Goal: Task Accomplishment & Management: Use online tool/utility

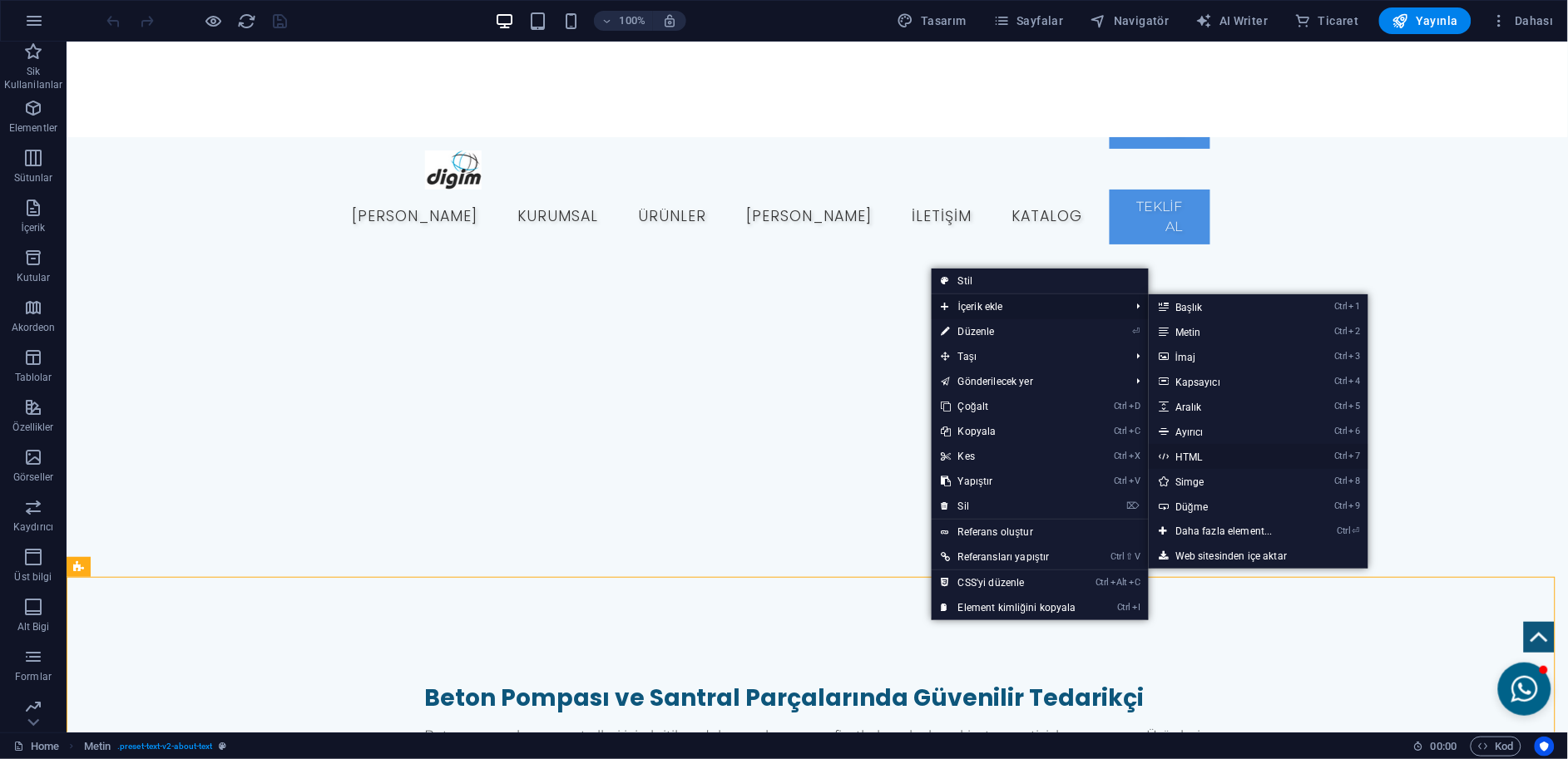
drag, startPoint x: 1203, startPoint y: 447, endPoint x: 842, endPoint y: 406, distance: 363.3
click at [1203, 447] on link "Ctrl 7 HTML" at bounding box center [1228, 456] width 158 height 25
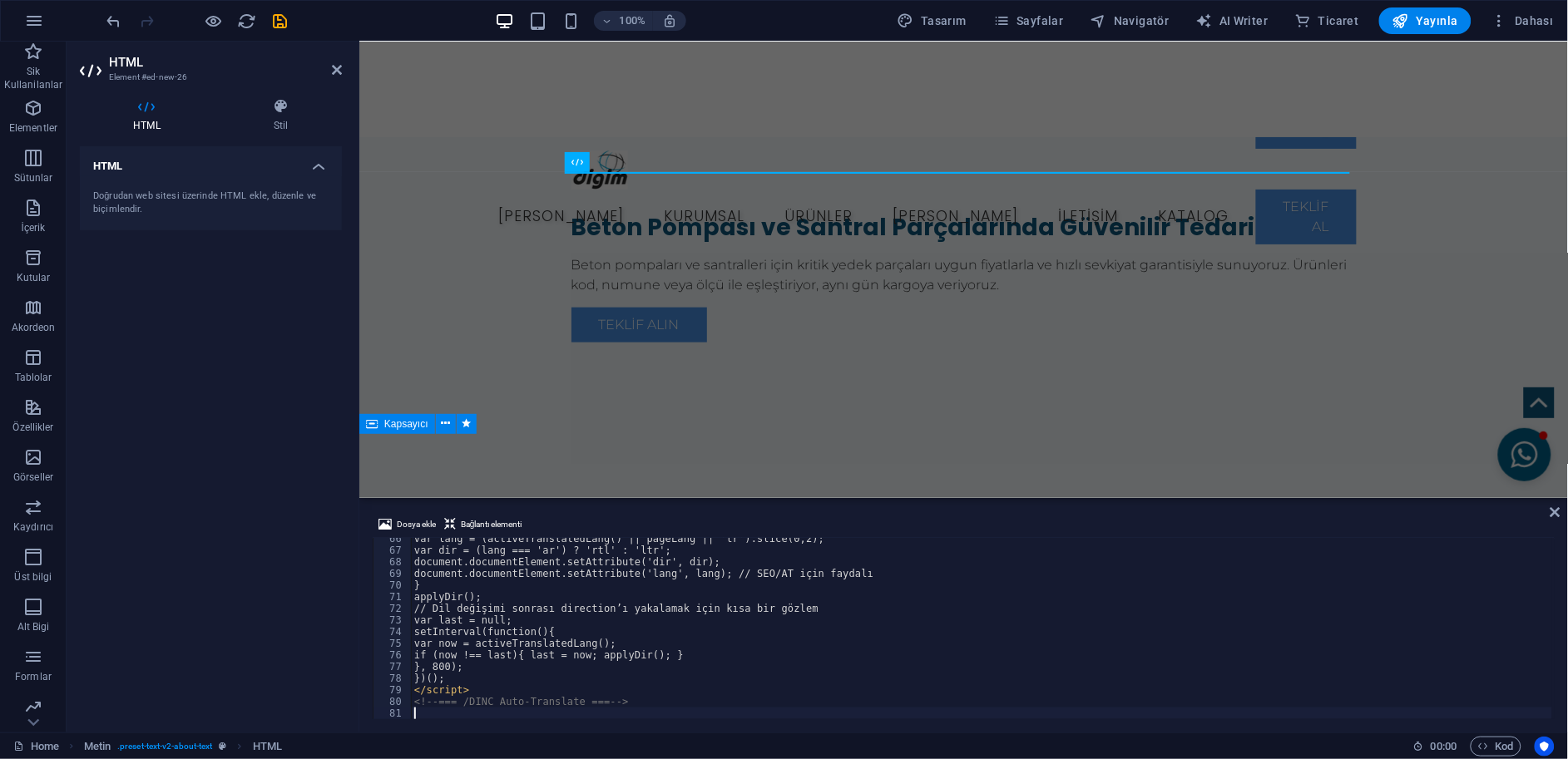
scroll to position [761, 0]
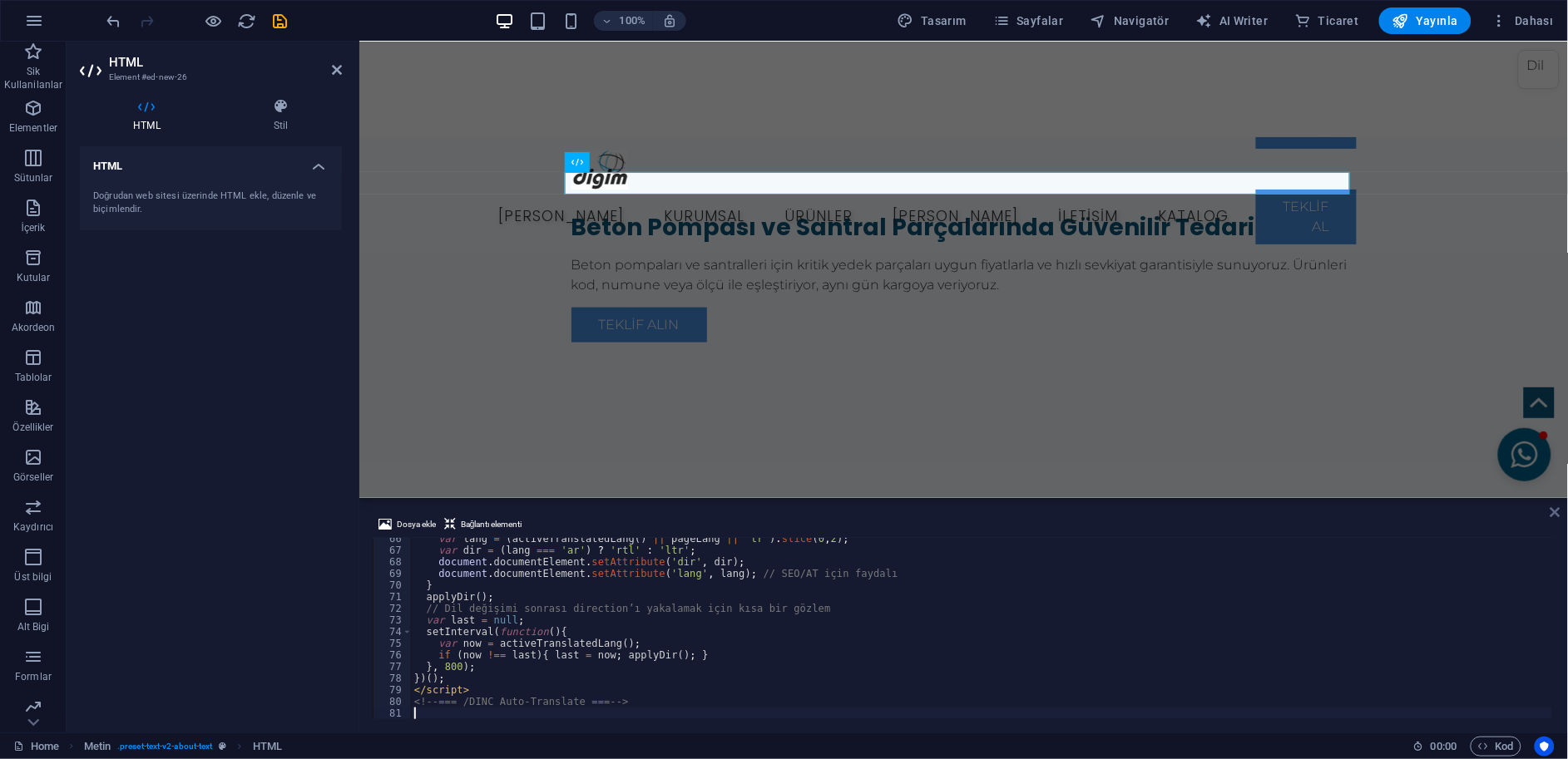
click at [1555, 506] on icon at bounding box center [1555, 512] width 10 height 13
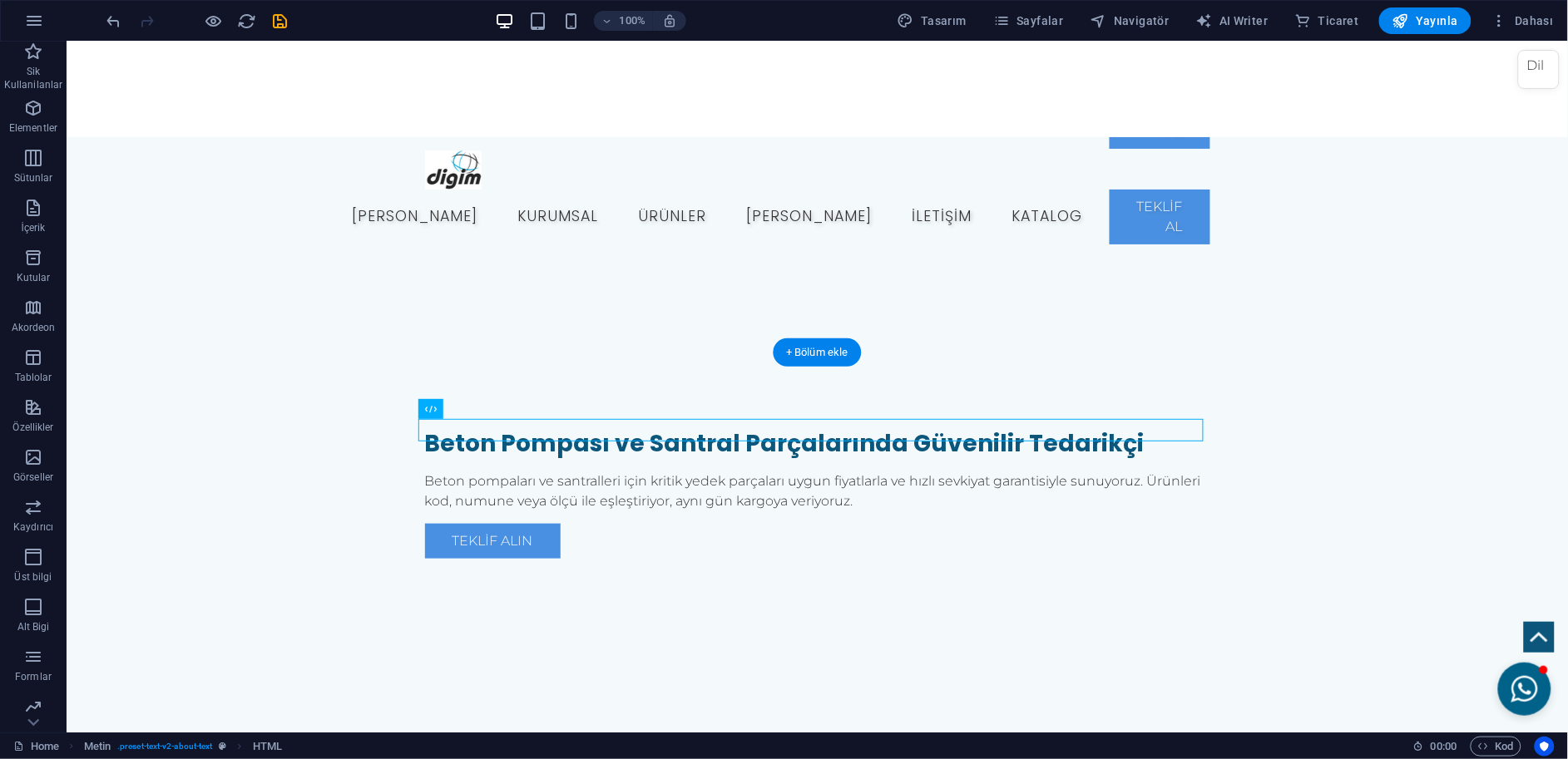
scroll to position [100, 0]
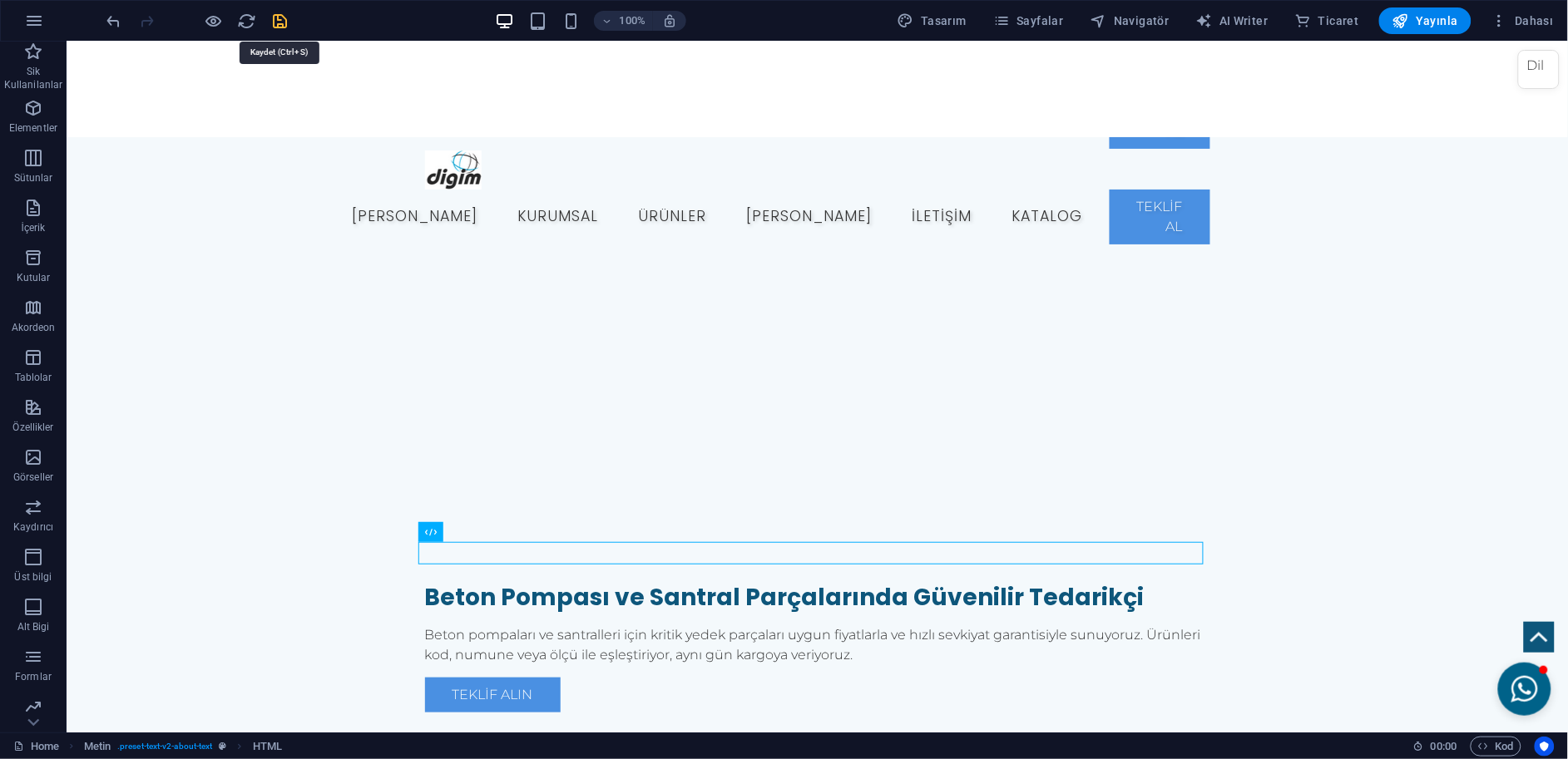
click at [282, 14] on icon "save" at bounding box center [280, 21] width 19 height 19
checkbox input "false"
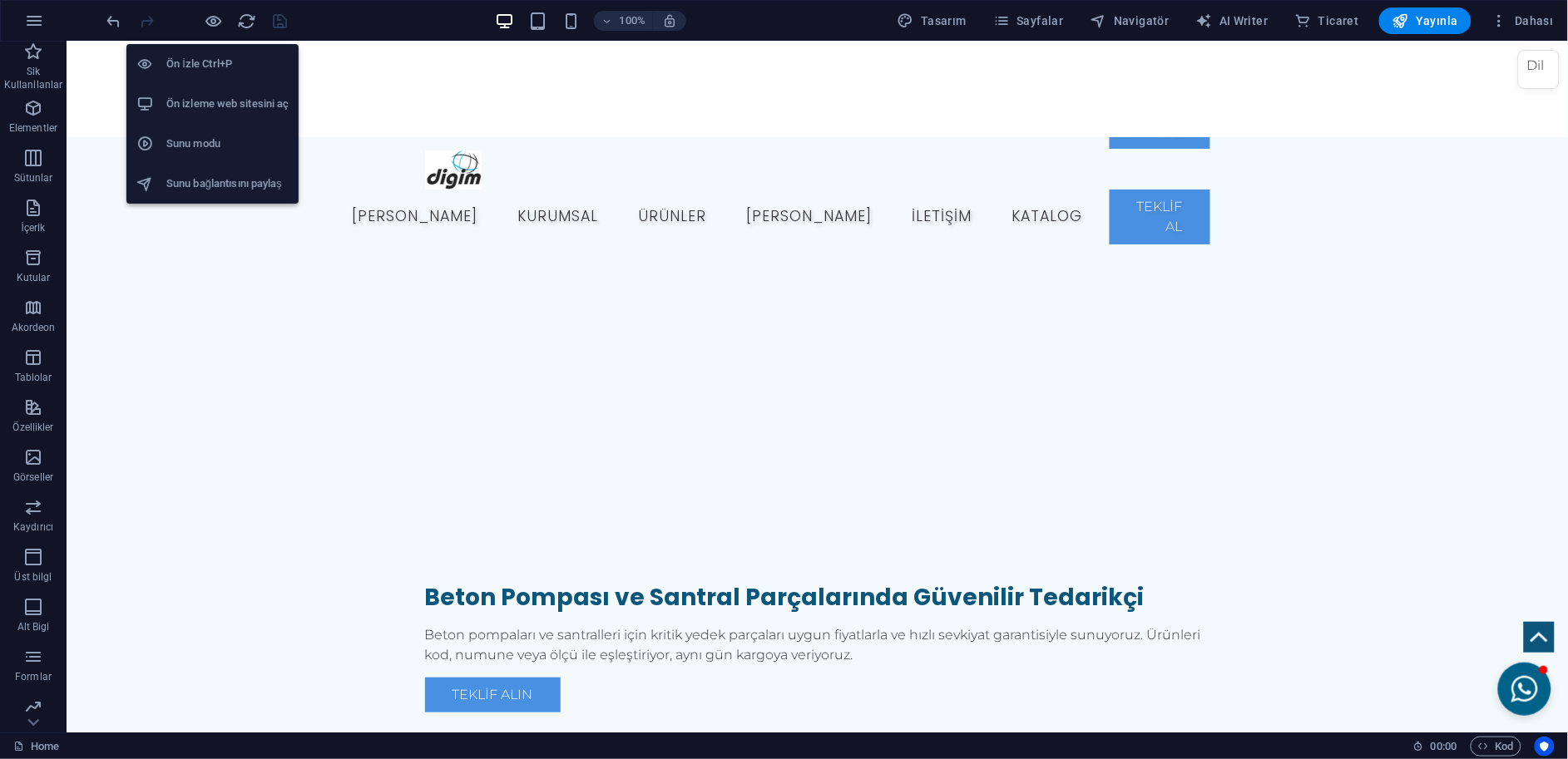
click at [237, 99] on h6 "Ön izleme web sitesini aç" at bounding box center [227, 104] width 123 height 20
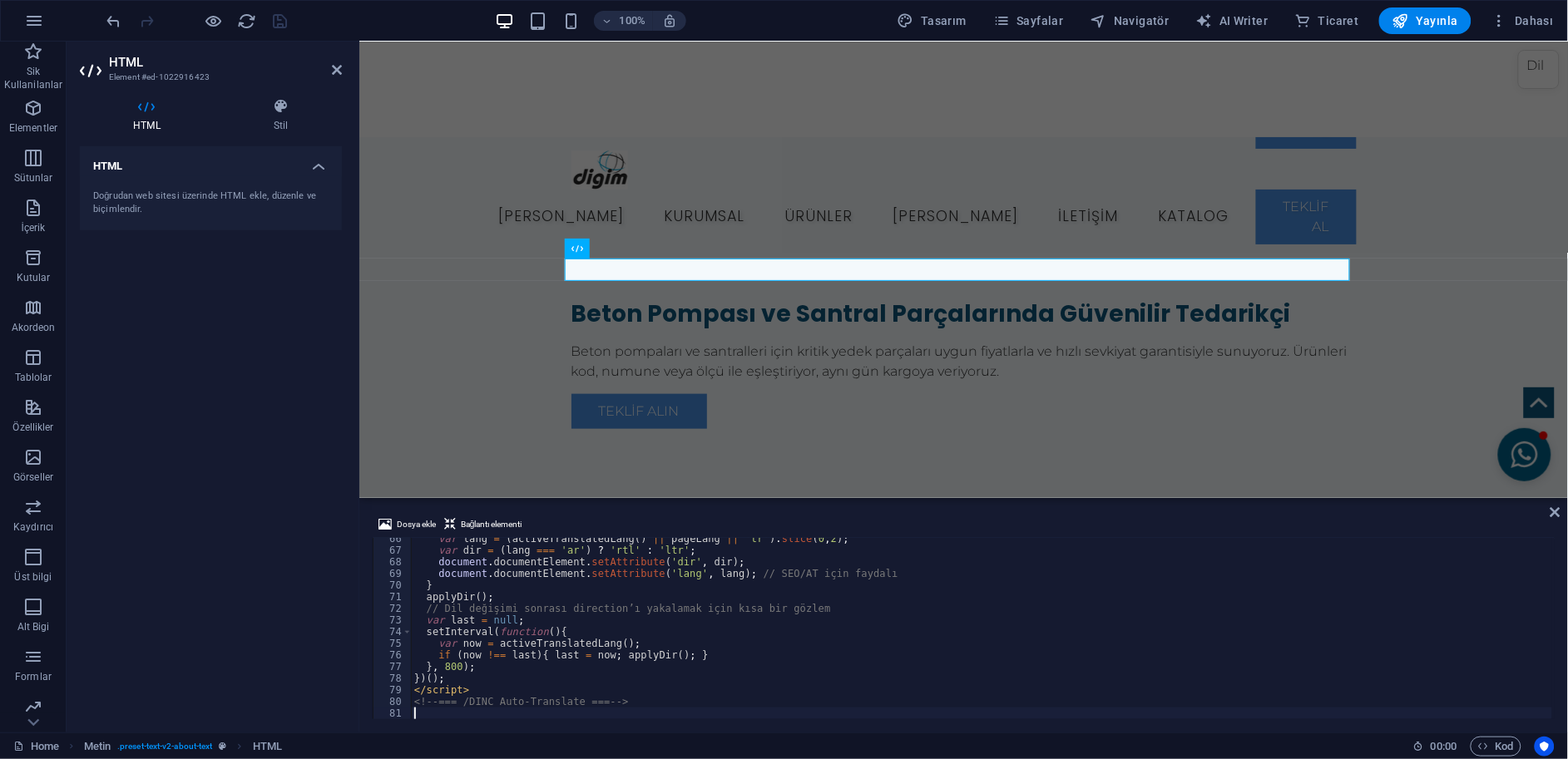
type textarea "<!-- === /DINC Auto-Translate === -->"
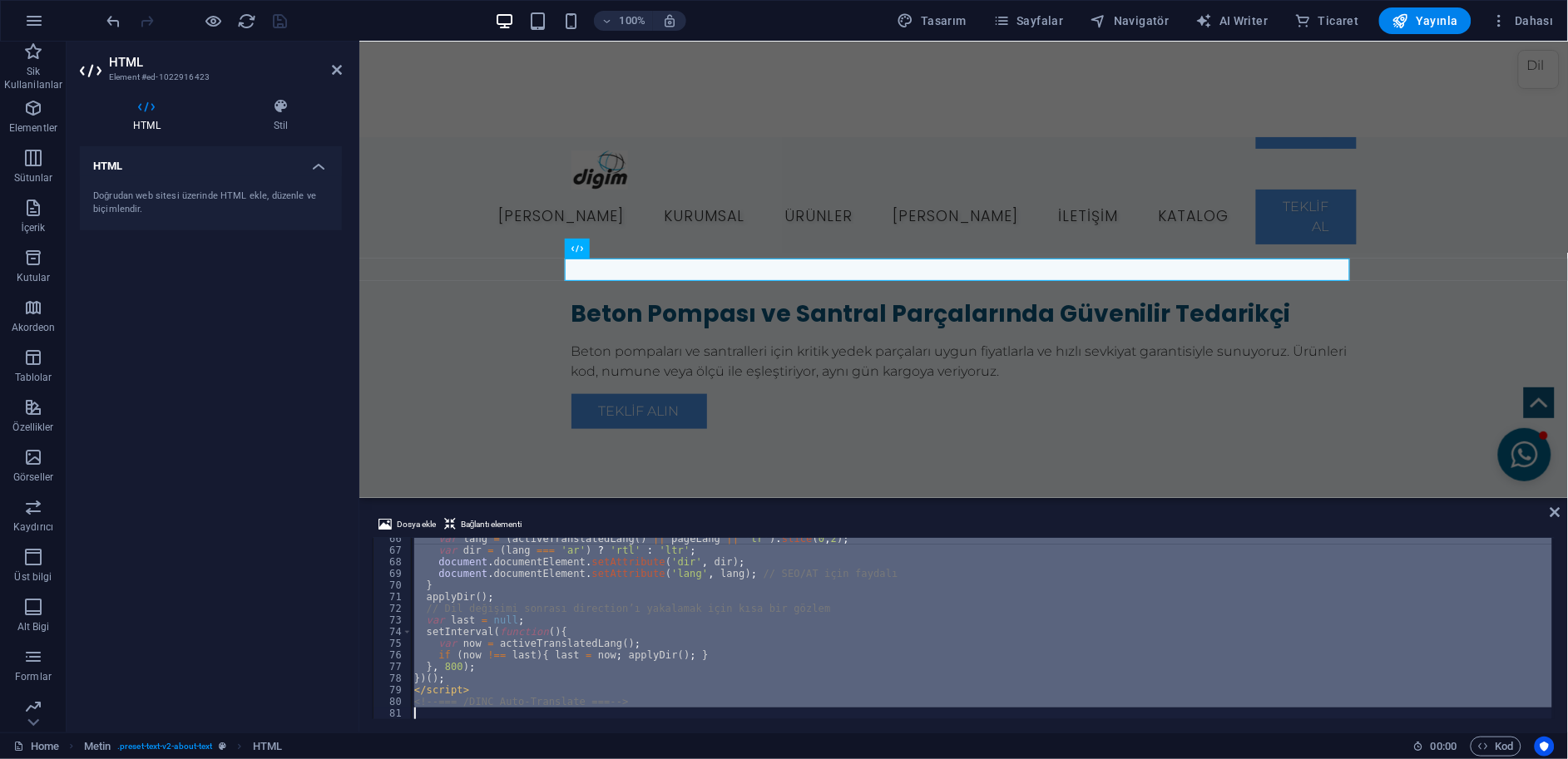
scroll to position [1076, 0]
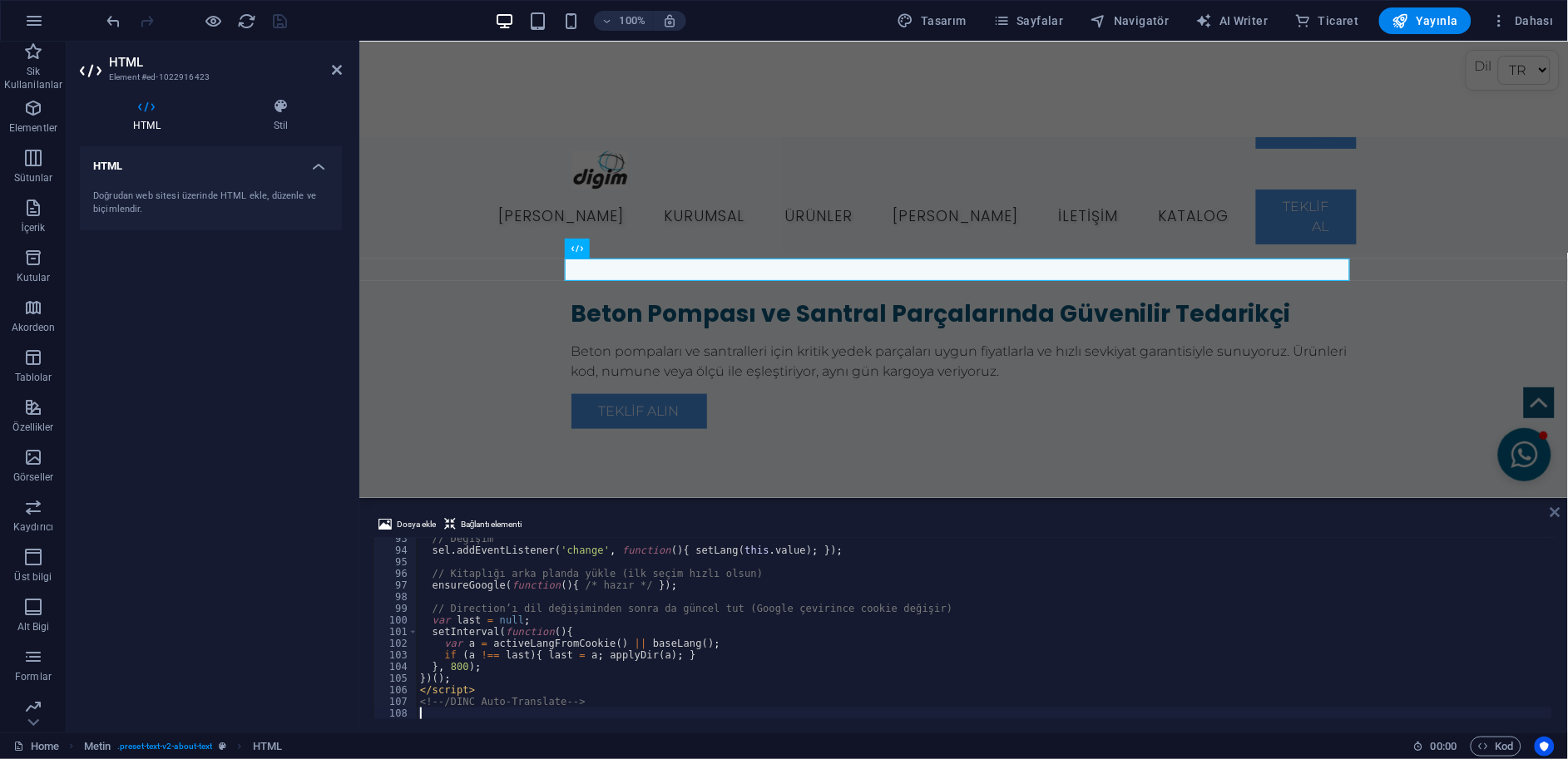
click at [1554, 511] on icon at bounding box center [1555, 512] width 10 height 13
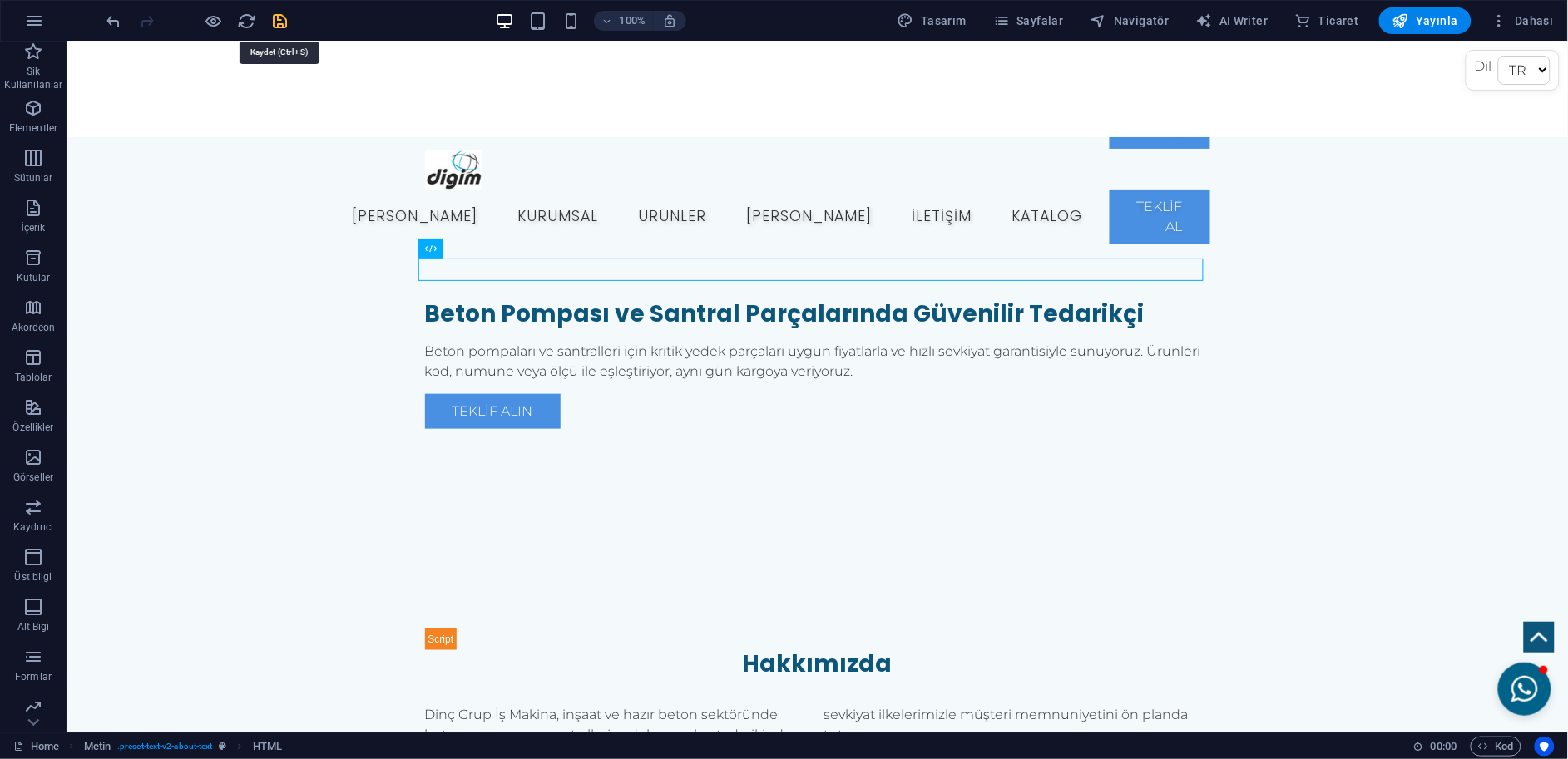
click at [279, 18] on icon "save" at bounding box center [280, 21] width 19 height 19
checkbox input "false"
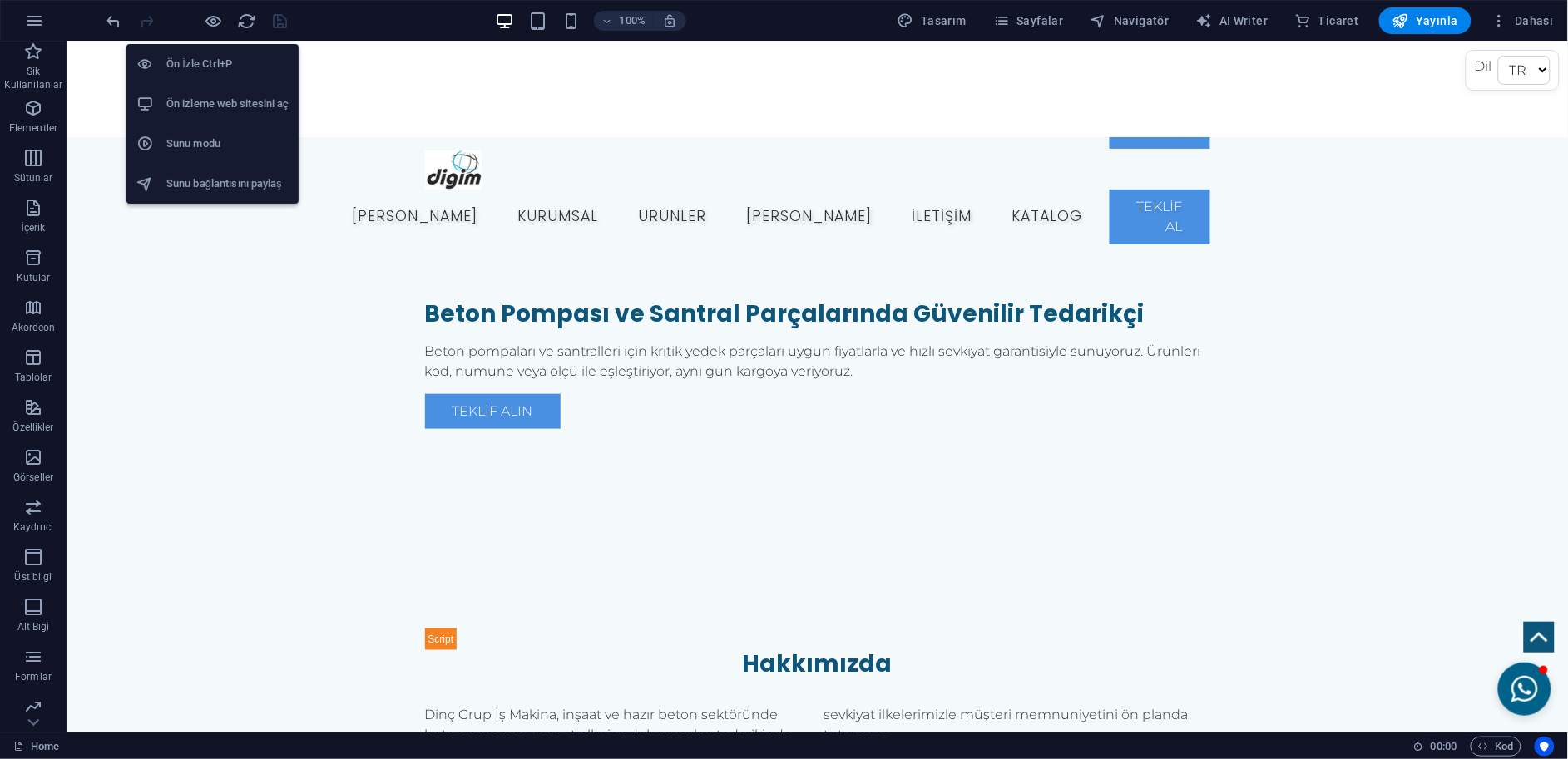
click at [241, 103] on h6 "Ön izleme web sitesini aç" at bounding box center [227, 104] width 123 height 20
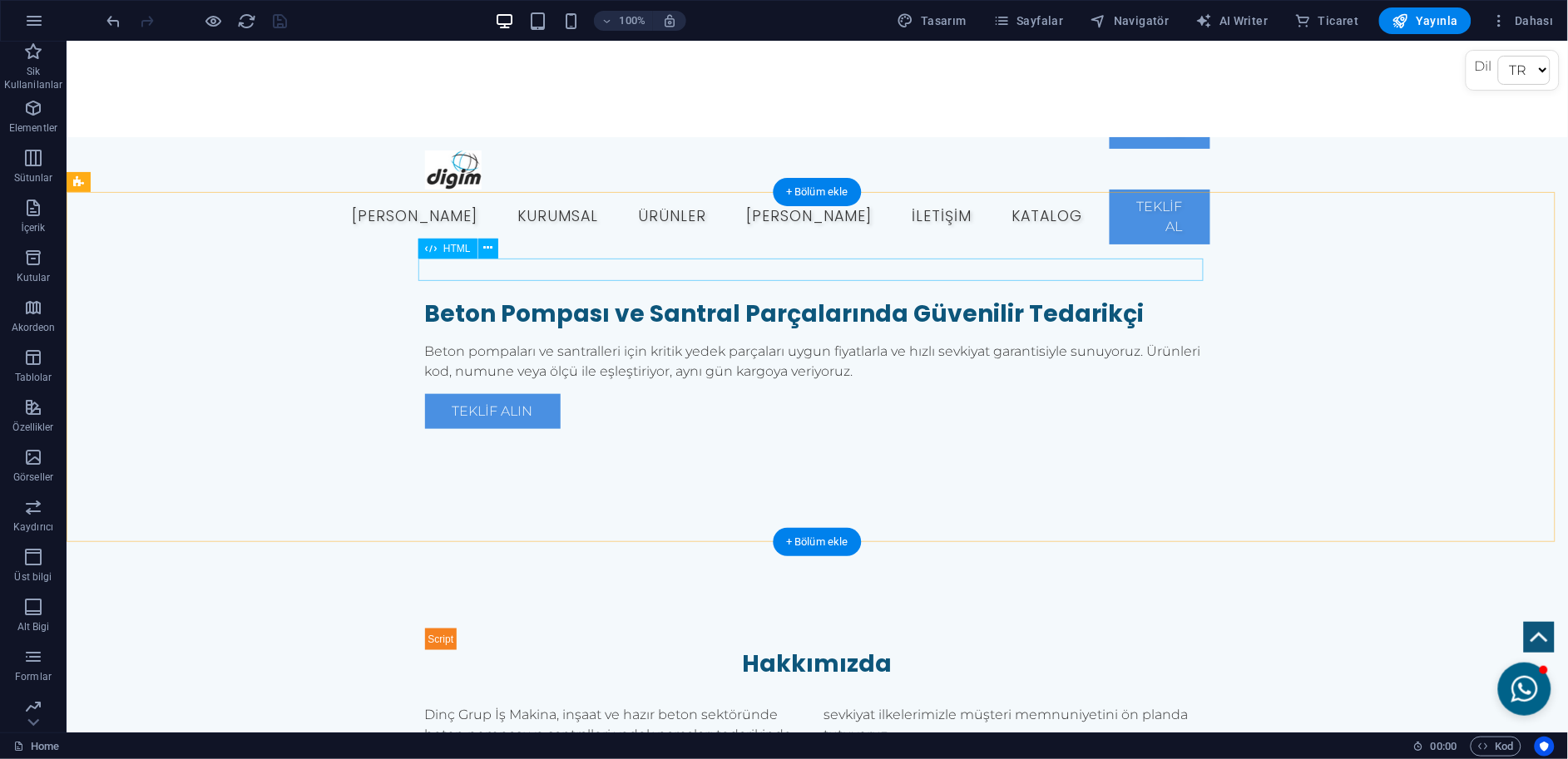
click at [501, 627] on div "Dil TR EN RU AR" at bounding box center [817, 638] width 785 height 21
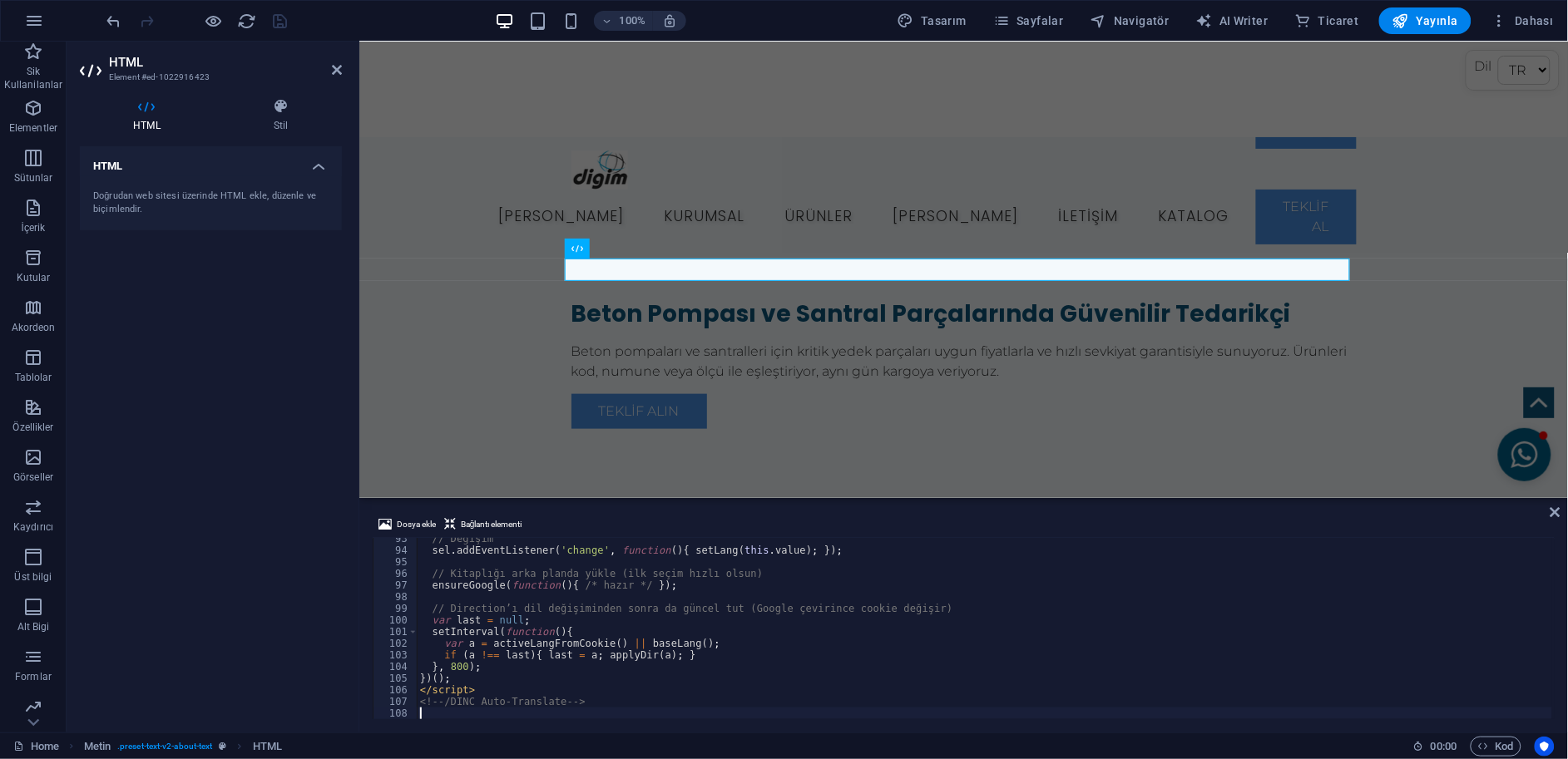
click at [689, 549] on div "// Değişim sel . addEventListener ( 'change' , function ( ) { setLang ( this . …" at bounding box center [984, 635] width 1136 height 204
type textarea "<!-- /DINC Auto-Translate -->"
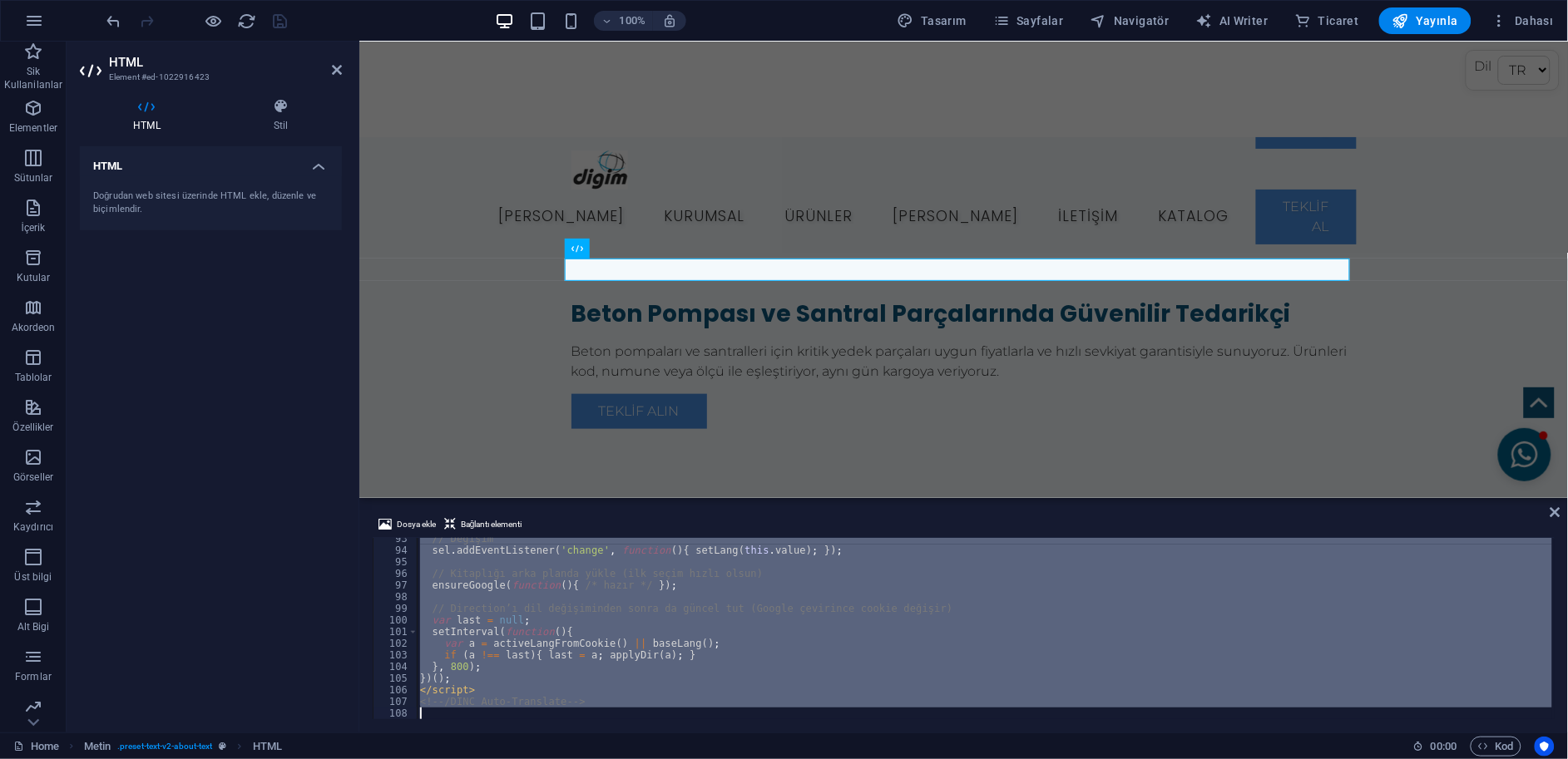
scroll to position [1773, 0]
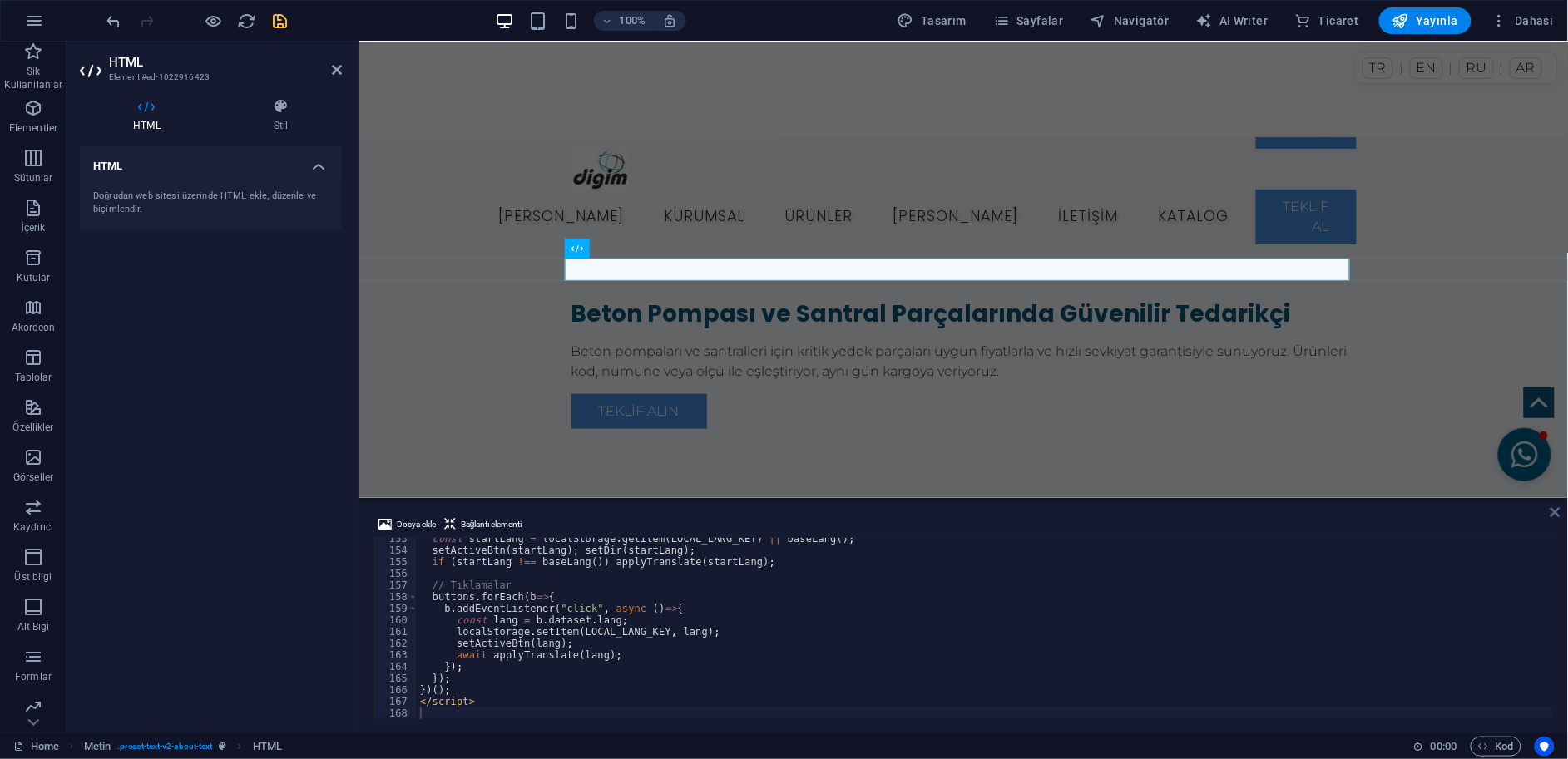
drag, startPoint x: 1558, startPoint y: 508, endPoint x: 1445, endPoint y: 422, distance: 142.0
click at [1558, 508] on icon at bounding box center [1555, 512] width 10 height 13
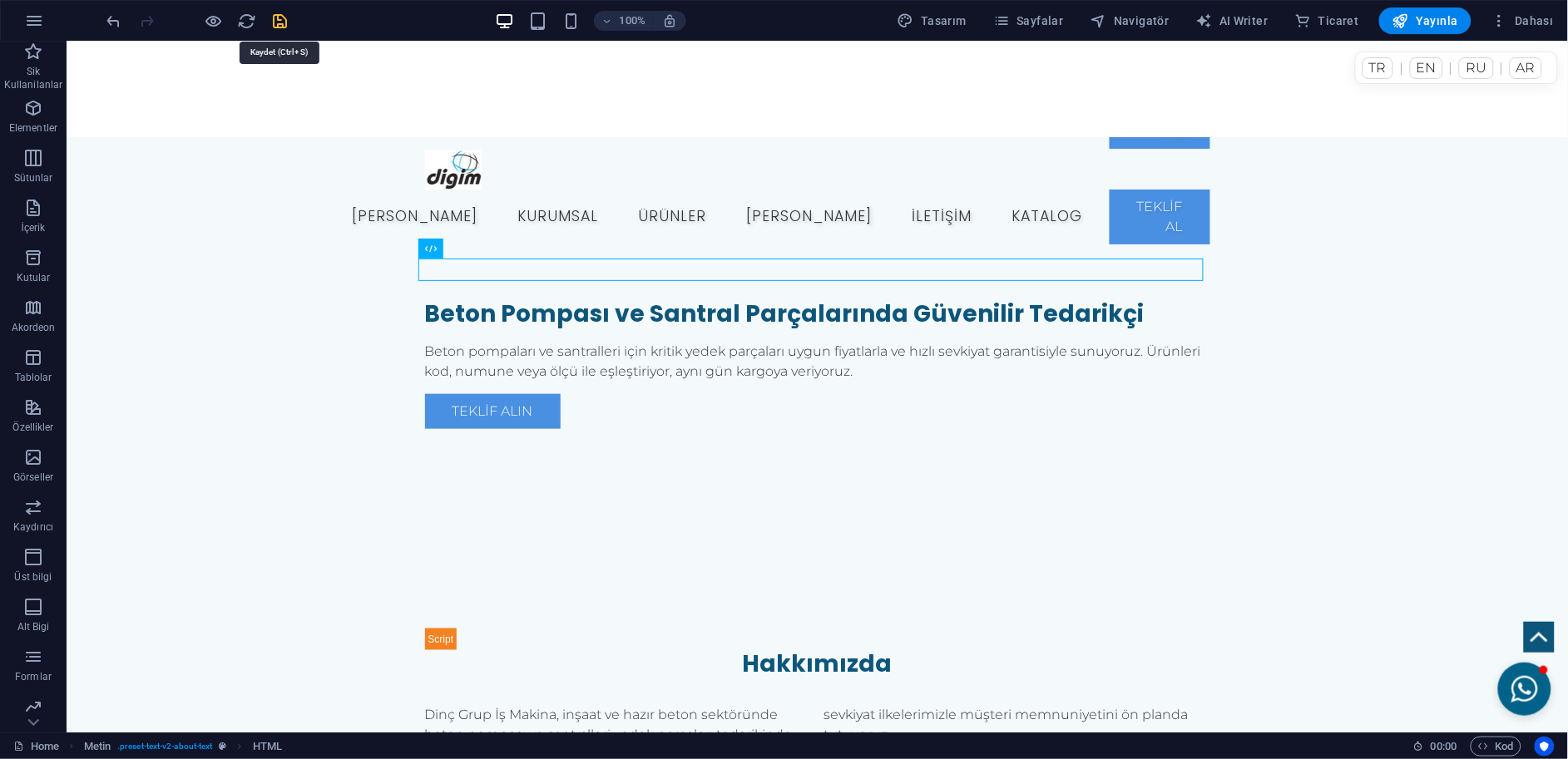
click at [287, 25] on icon "save" at bounding box center [280, 21] width 19 height 19
checkbox input "false"
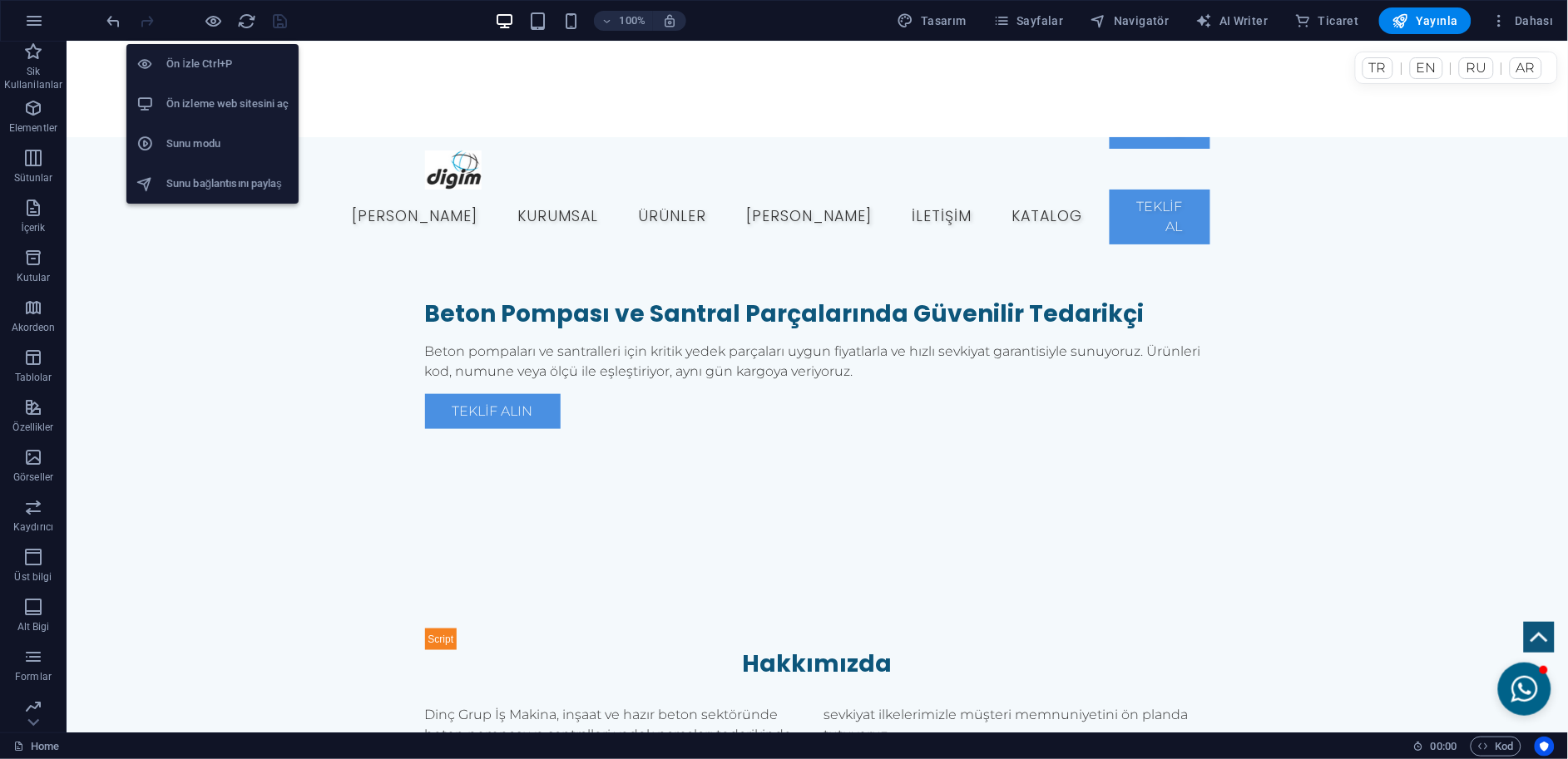
click at [240, 94] on h6 "Ön izleme web sitesini aç" at bounding box center [227, 104] width 123 height 20
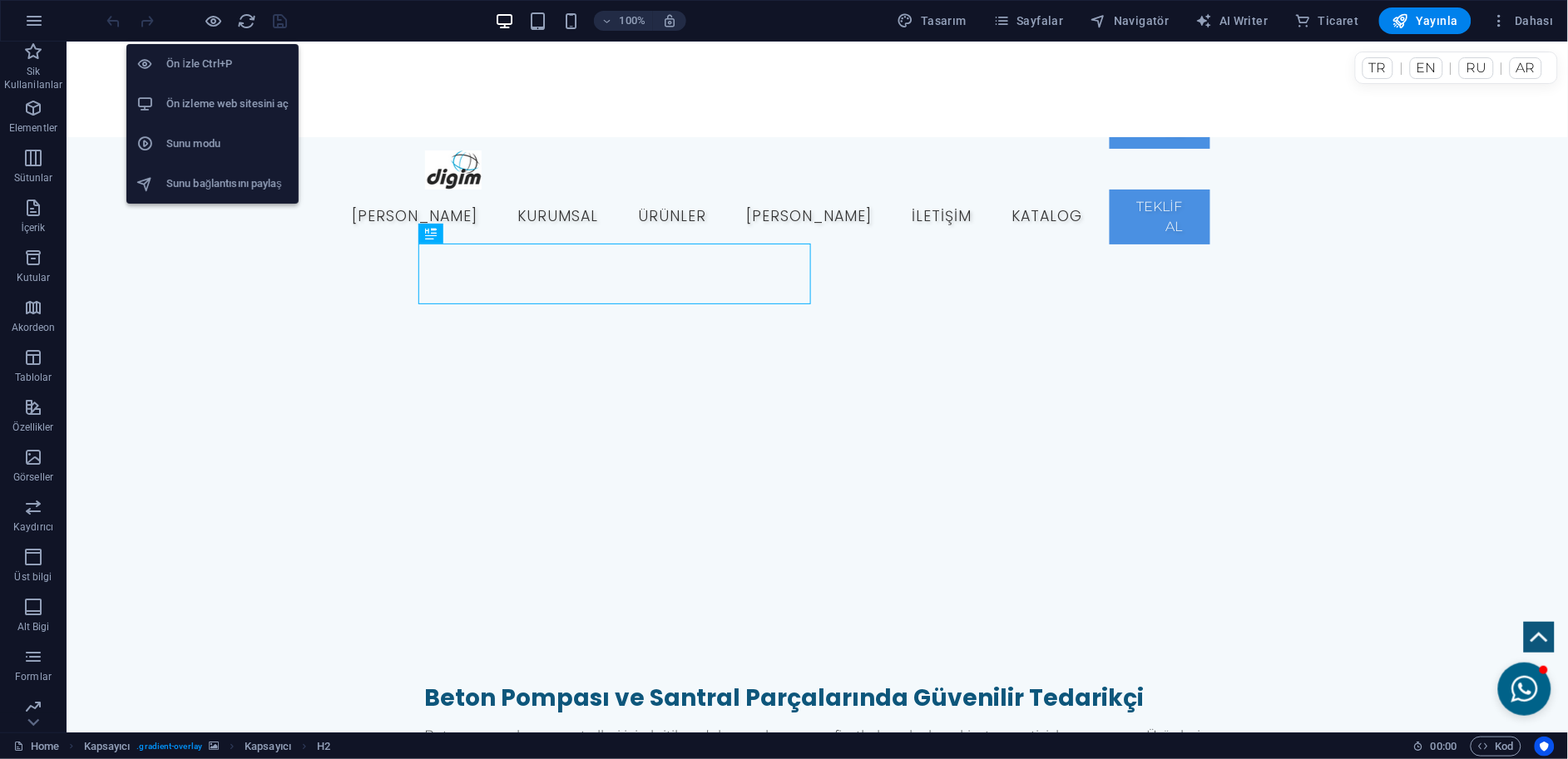
click at [225, 99] on h6 "Ön izleme web sitesini aç" at bounding box center [227, 104] width 123 height 20
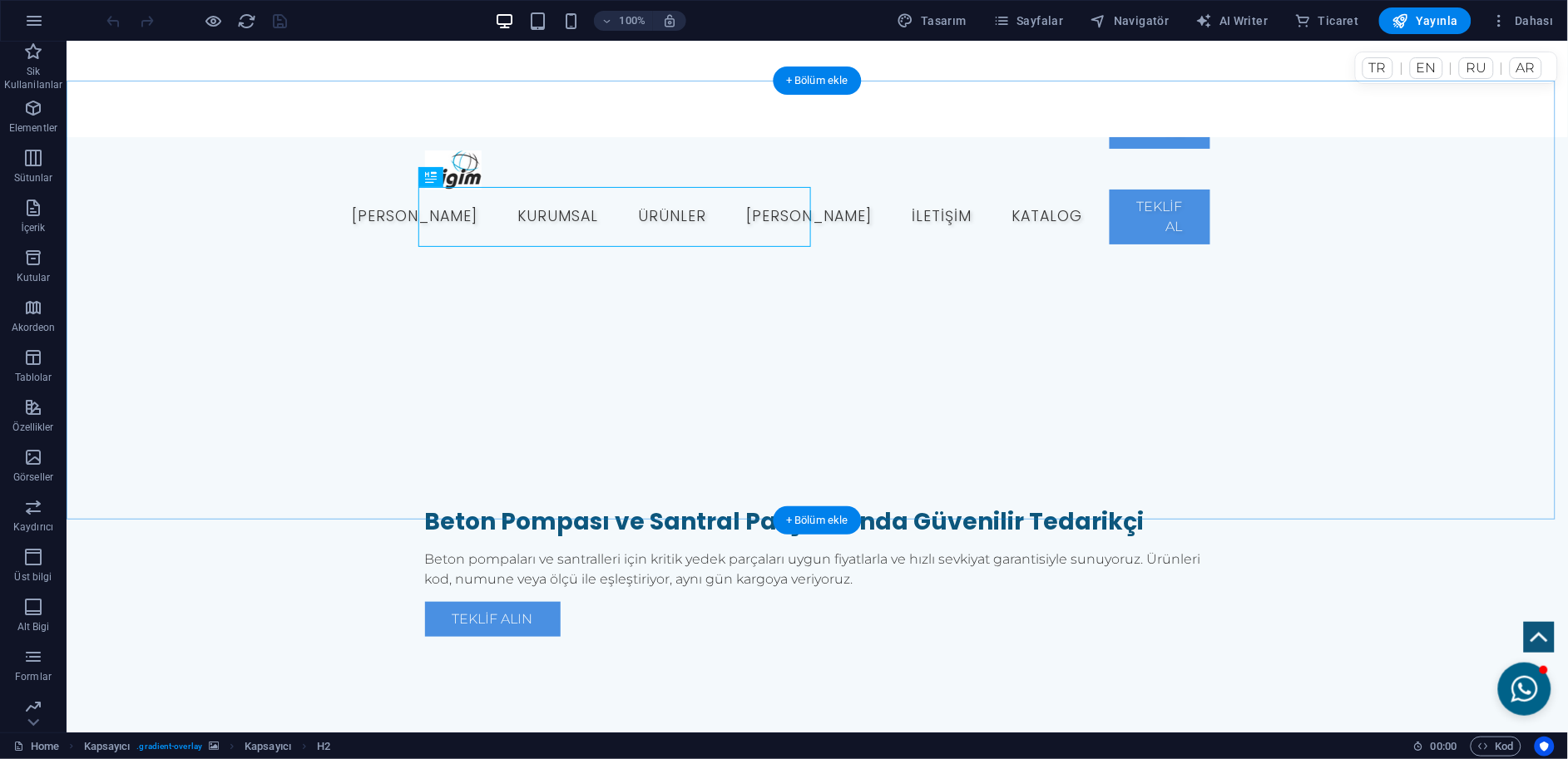
scroll to position [184, 0]
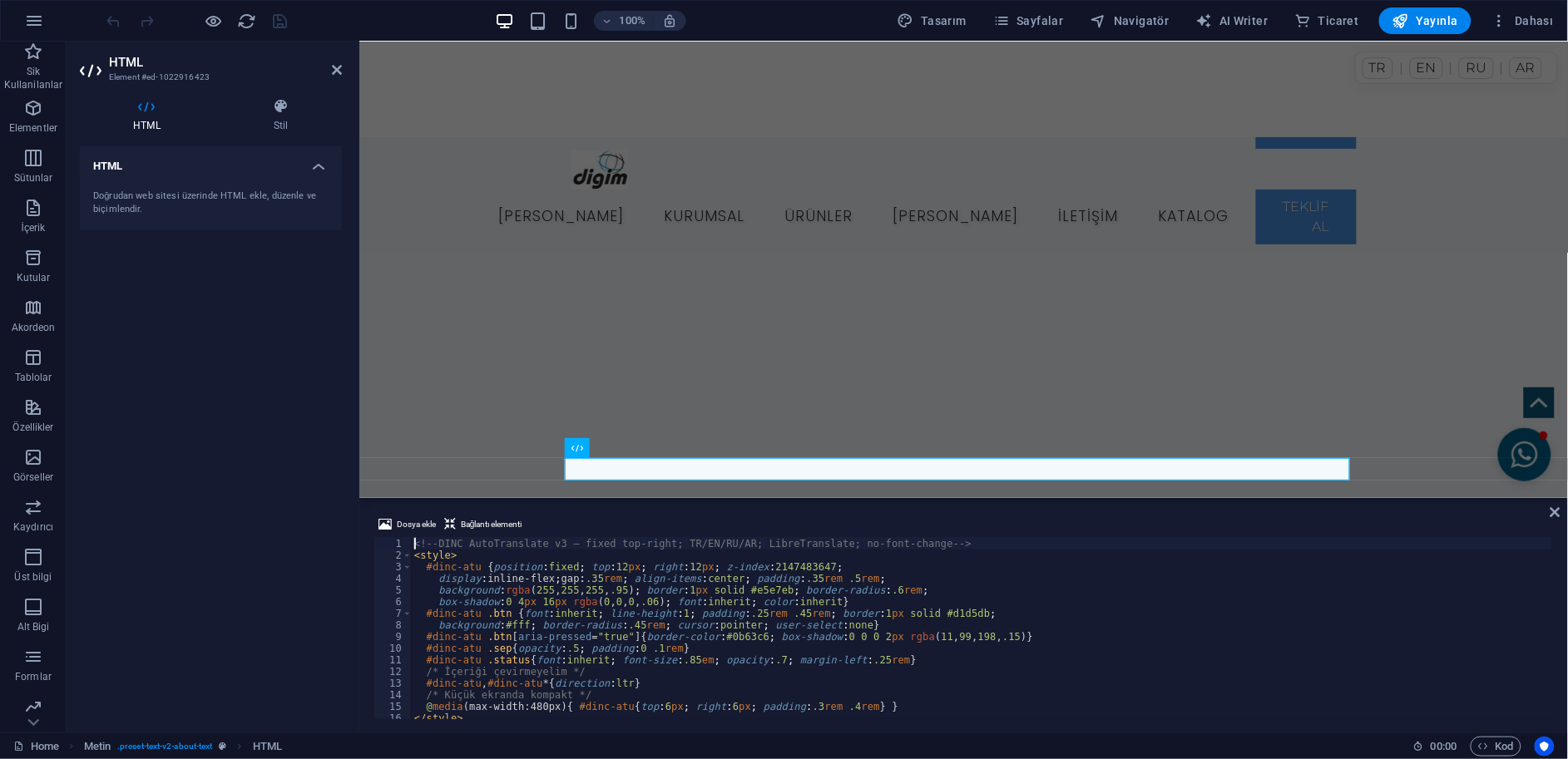
click at [689, 601] on div "<!-- DINC AutoTranslate v3 — fixed top-right; TR/EN/RU/AR; LibreTranslate; no-f…" at bounding box center [981, 640] width 1142 height 204
type textarea "</script>"
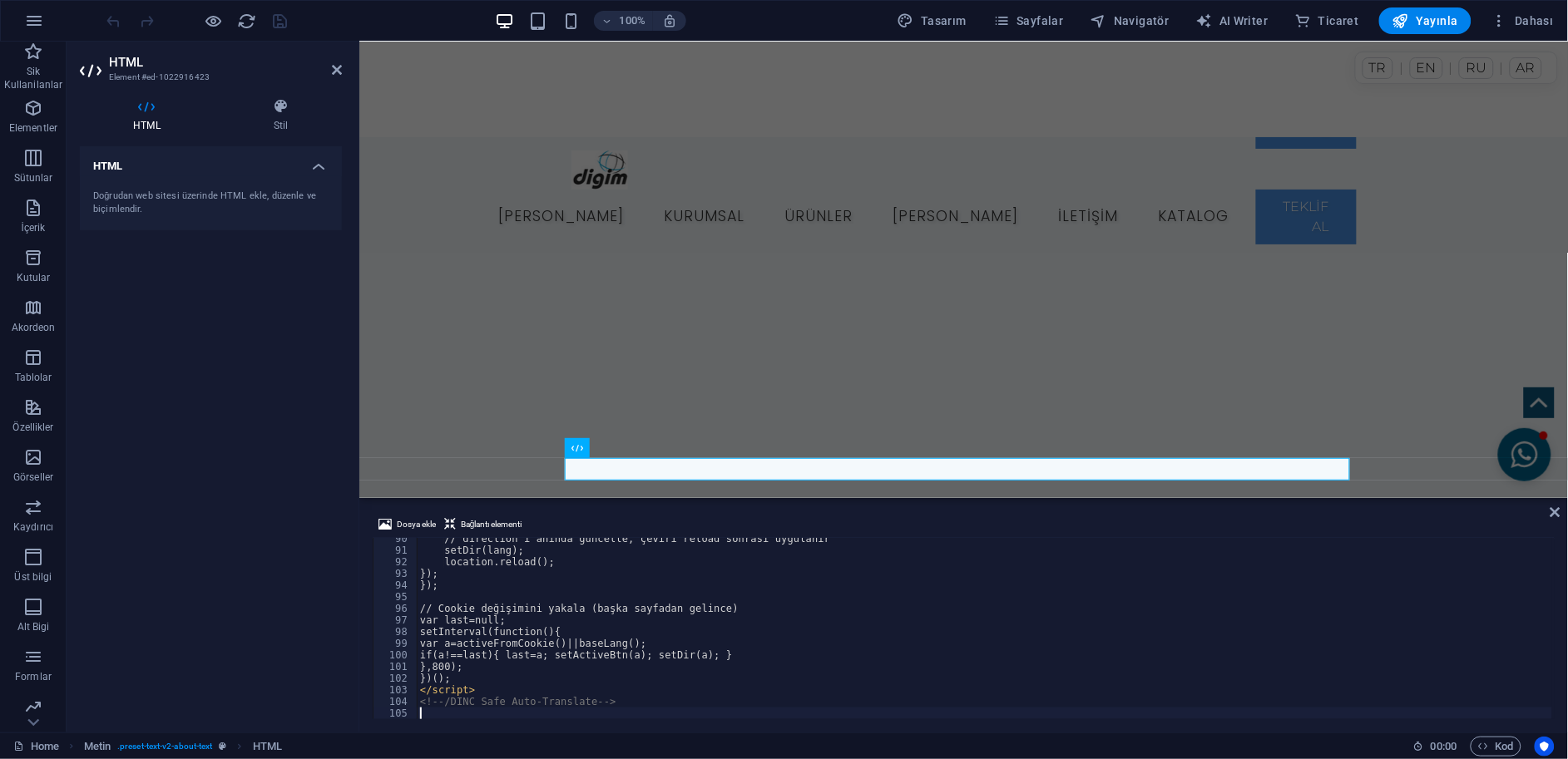
scroll to position [1040, 0]
click at [1559, 508] on icon at bounding box center [1555, 512] width 10 height 13
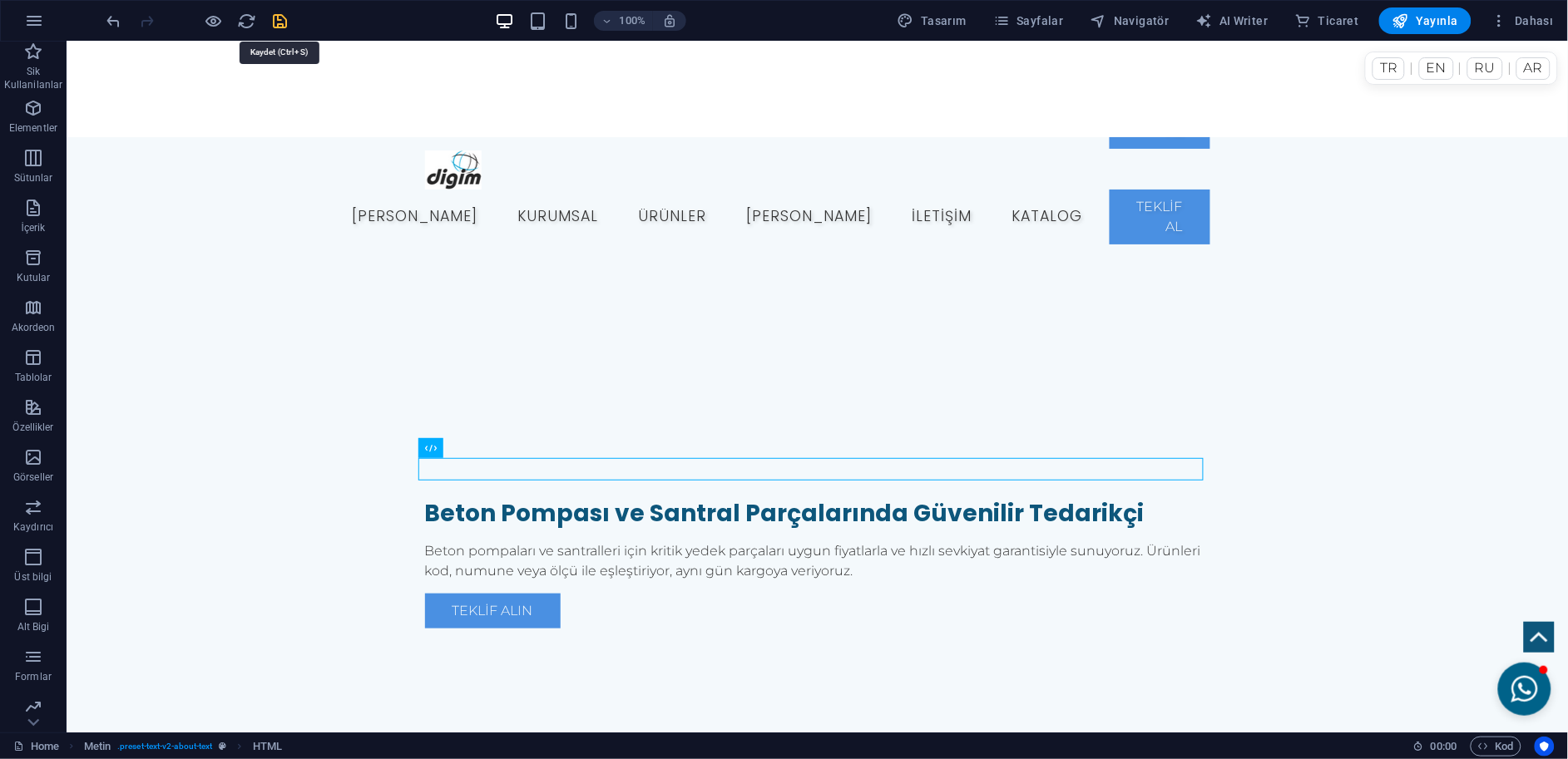
click at [287, 22] on icon "save" at bounding box center [280, 21] width 19 height 19
checkbox input "false"
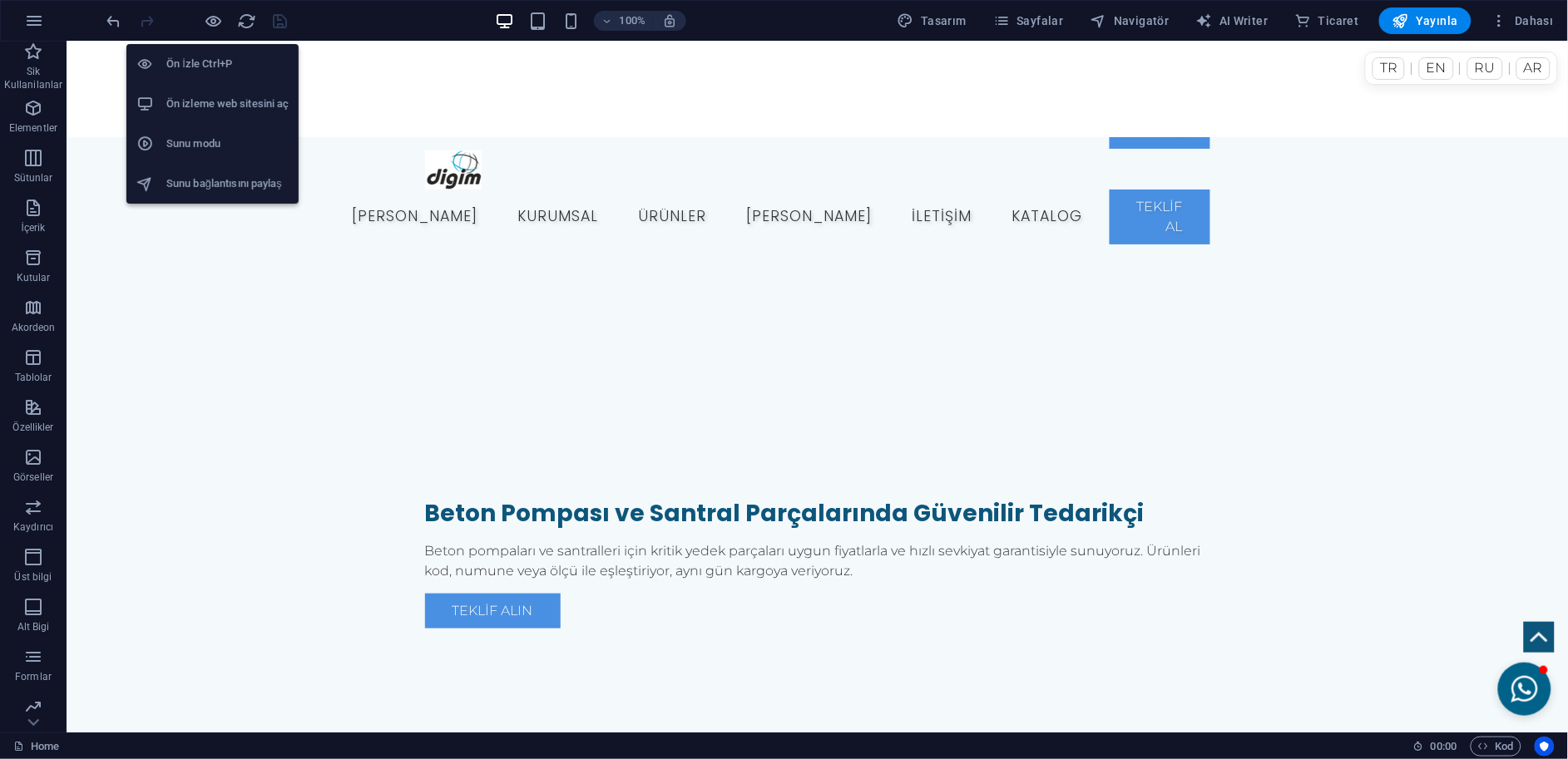
click at [247, 115] on li "Ön izleme web sitesini aç" at bounding box center [212, 104] width 172 height 40
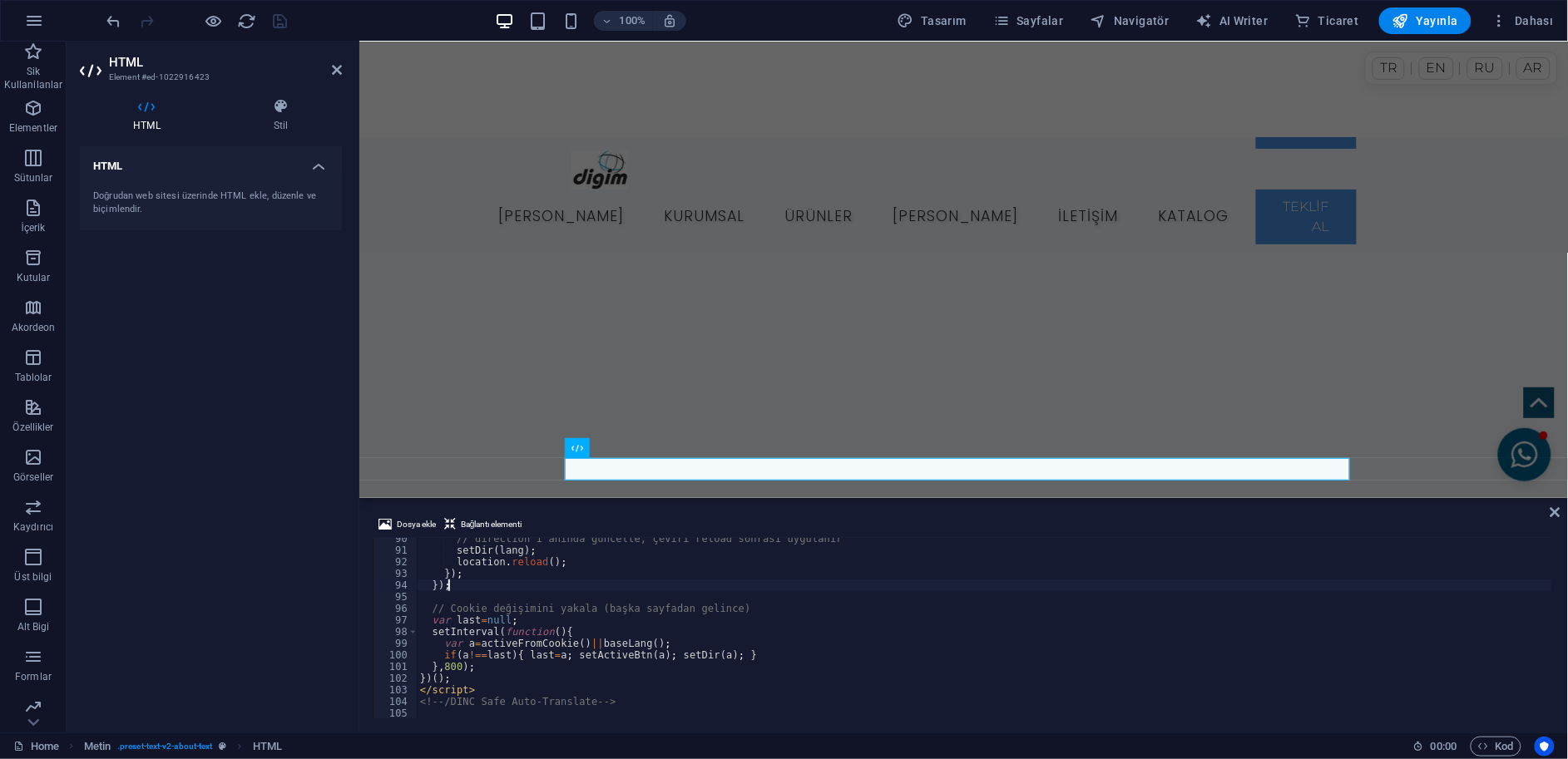
click at [765, 584] on div "// direction’ı anında güncelle, çeviri reload sonrası uygulanır setDir ( lang )…" at bounding box center [984, 635] width 1136 height 204
type textarea "<!-- /DINC Safe Auto-Translate -->"
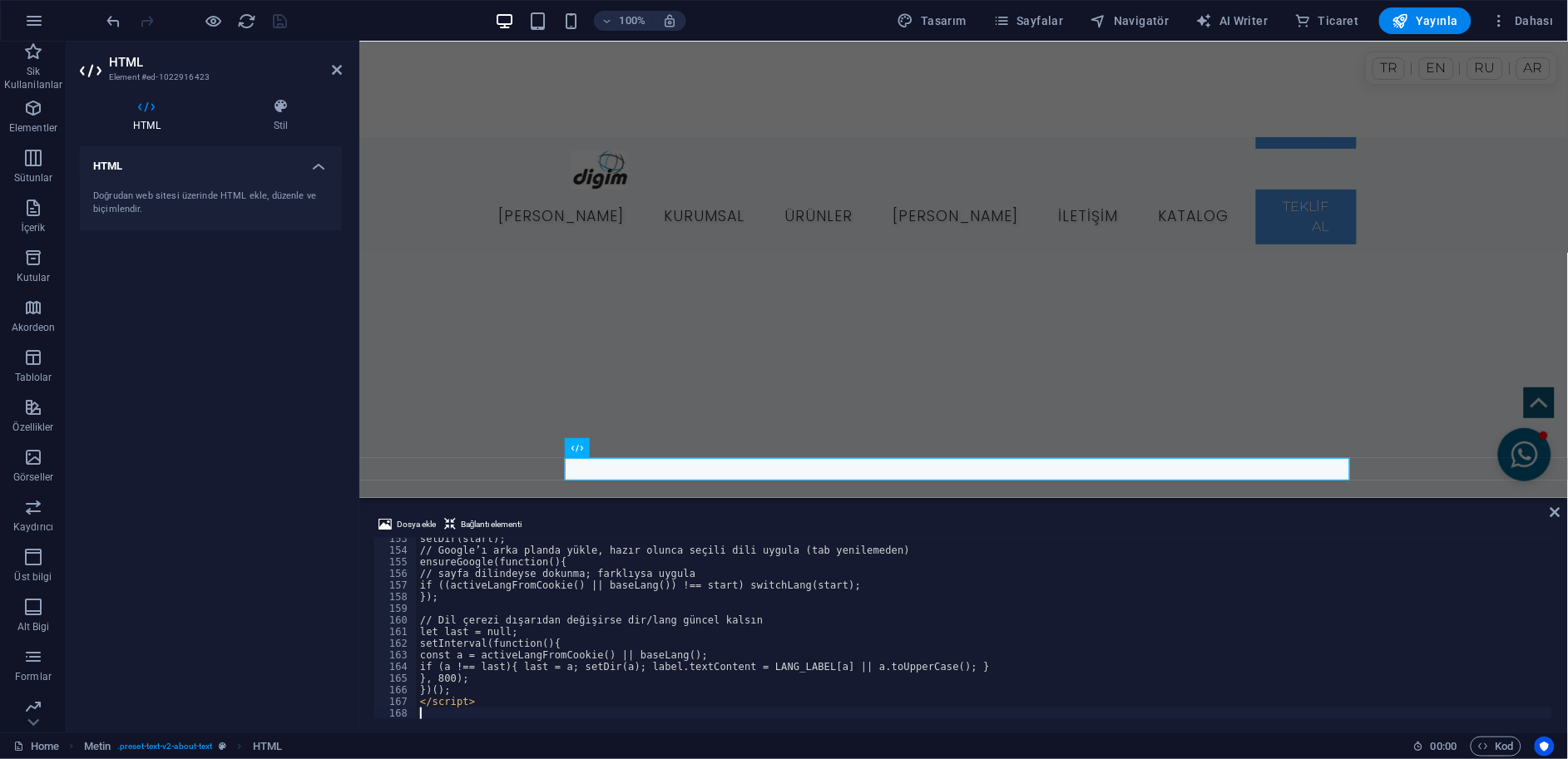
scroll to position [1773, 0]
click at [1559, 515] on icon at bounding box center [1555, 512] width 10 height 13
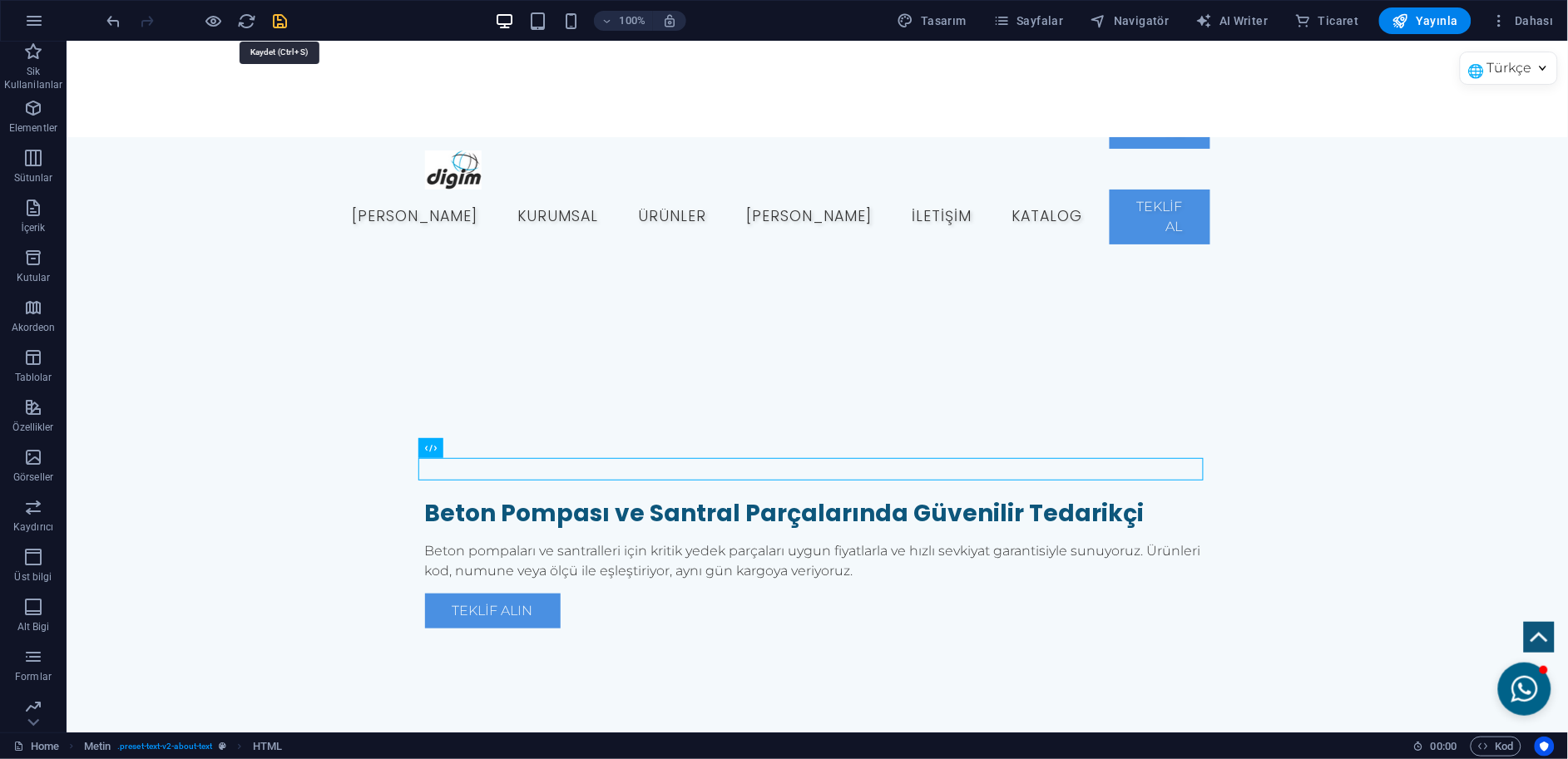
click at [276, 23] on icon "save" at bounding box center [280, 21] width 19 height 19
checkbox input "false"
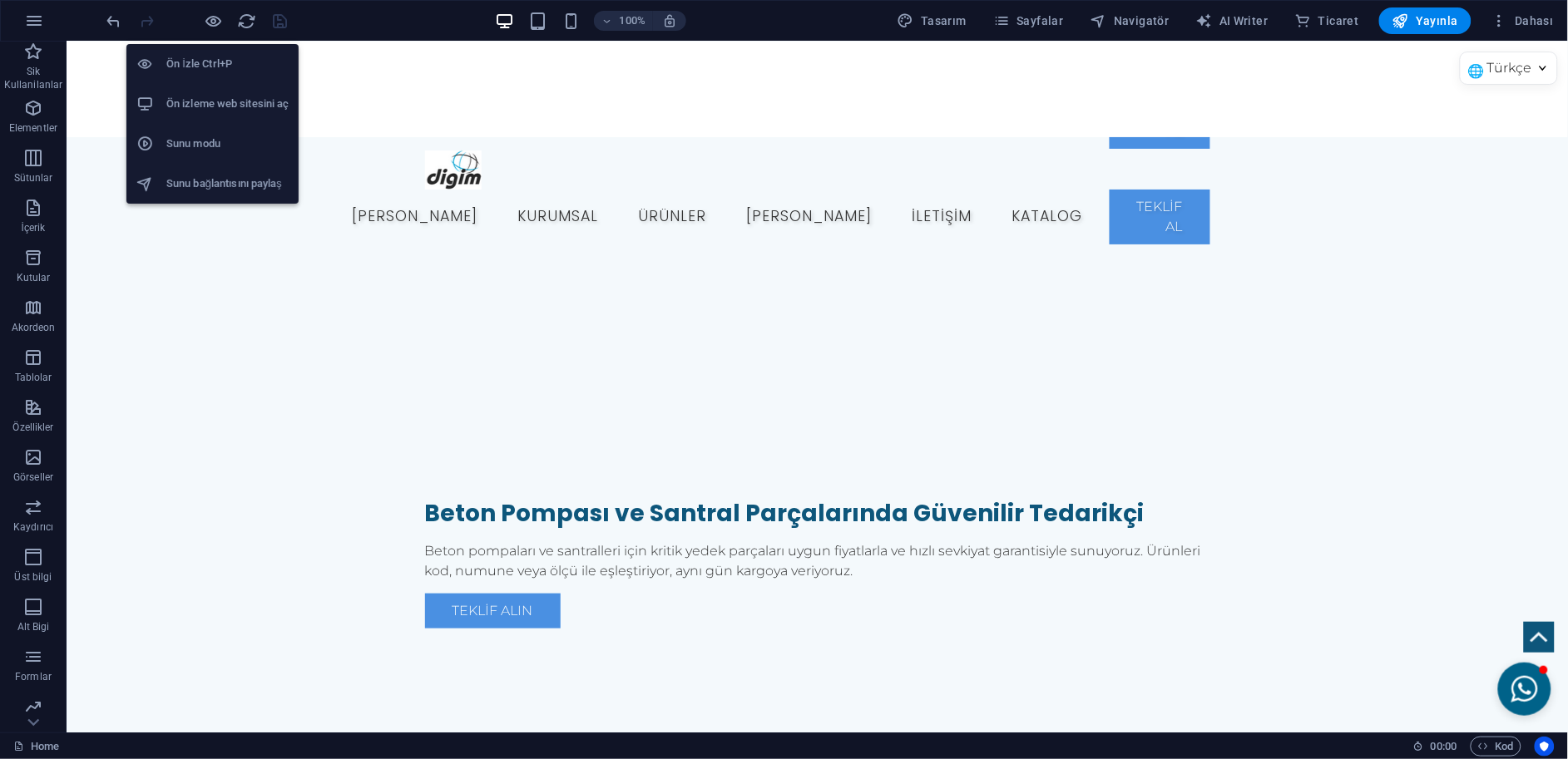
click at [255, 105] on h6 "Ön izleme web sitesini aç" at bounding box center [227, 104] width 123 height 20
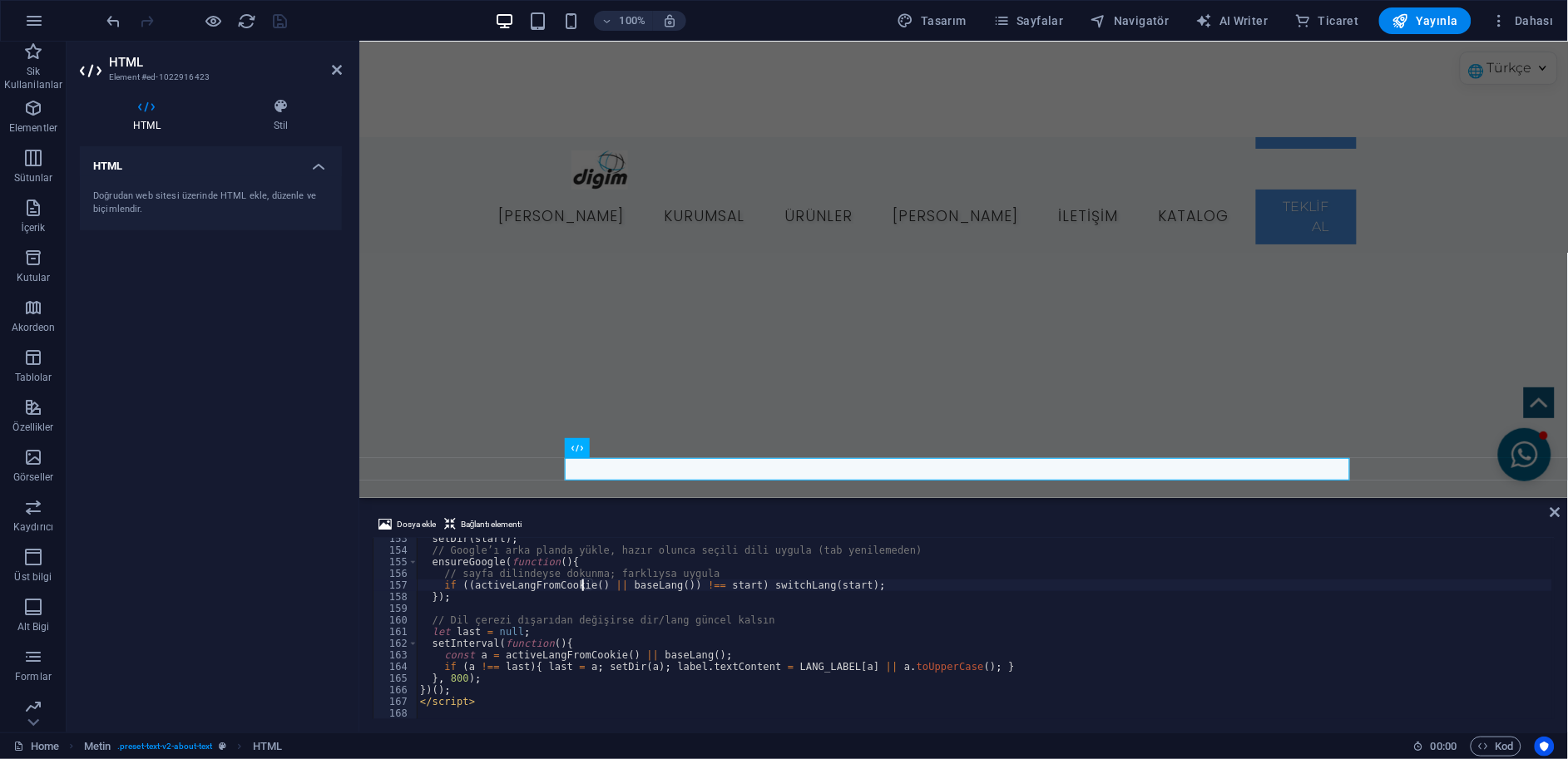
click at [583, 590] on div "setDir ( start ) ; // Google’ı arka planda yükle, hazır olunca seçili dili uygu…" at bounding box center [984, 635] width 1136 height 204
type textarea "</script>"
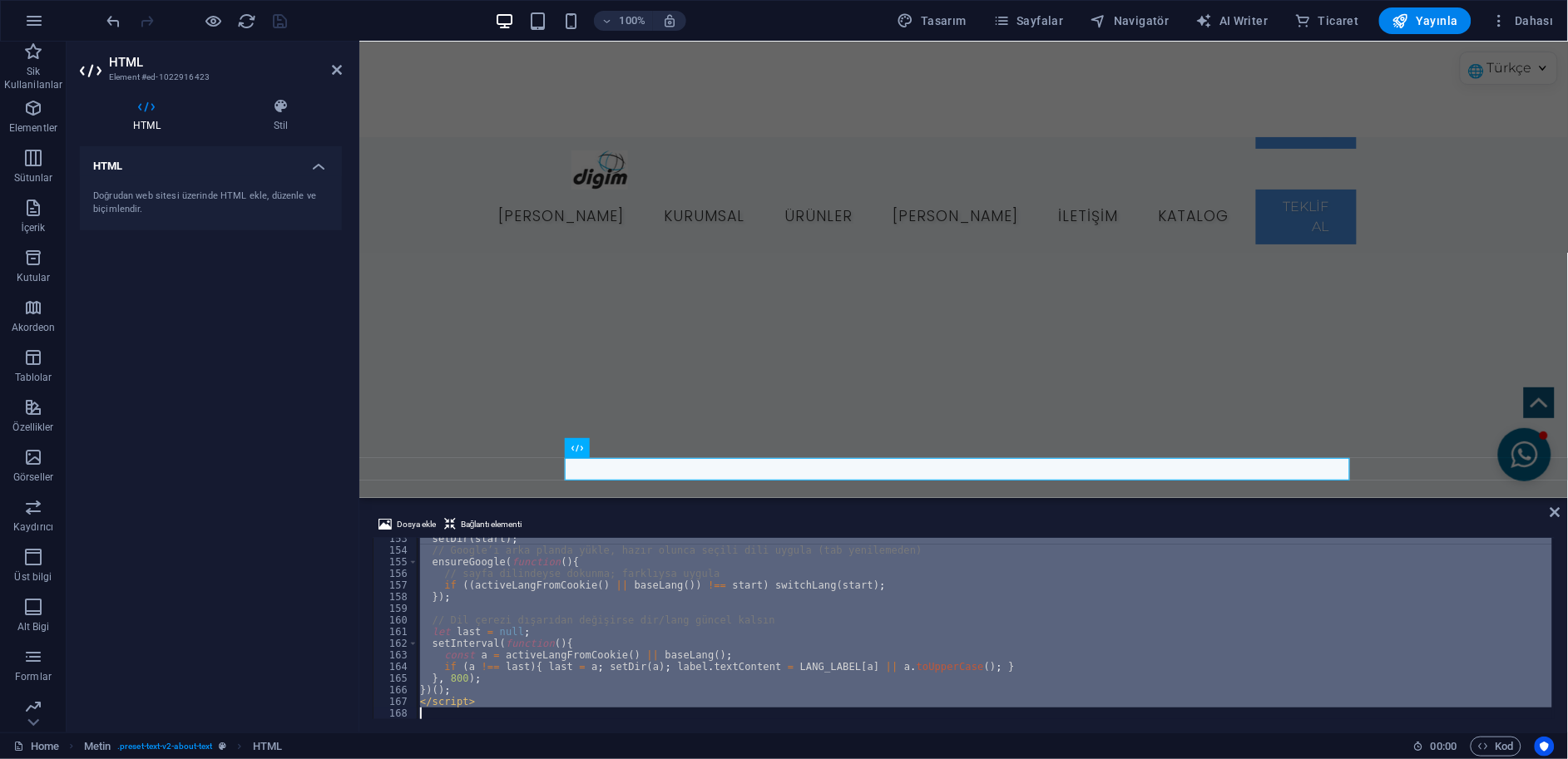
scroll to position [1482, 0]
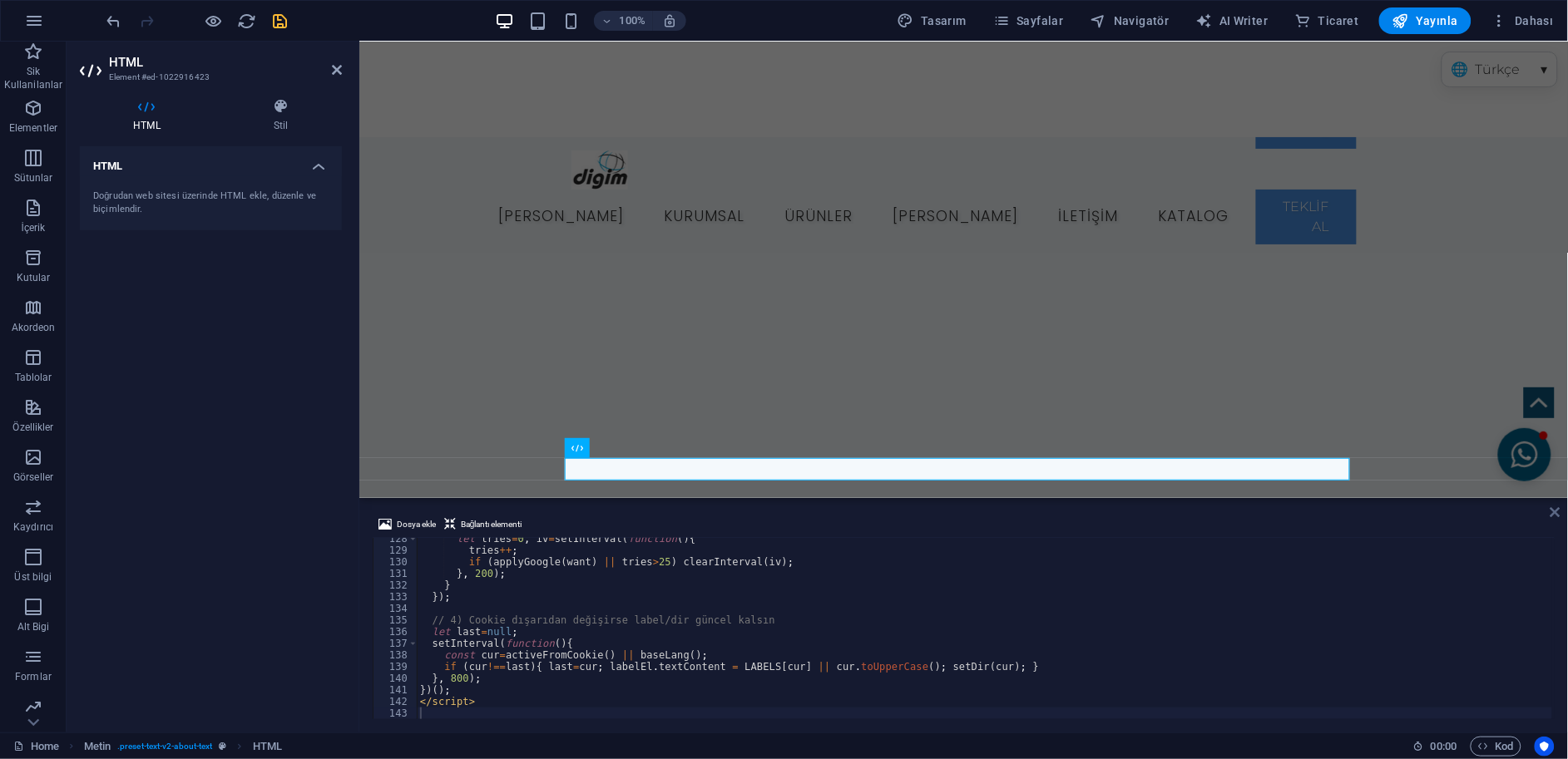
click at [1559, 511] on icon at bounding box center [1555, 512] width 10 height 13
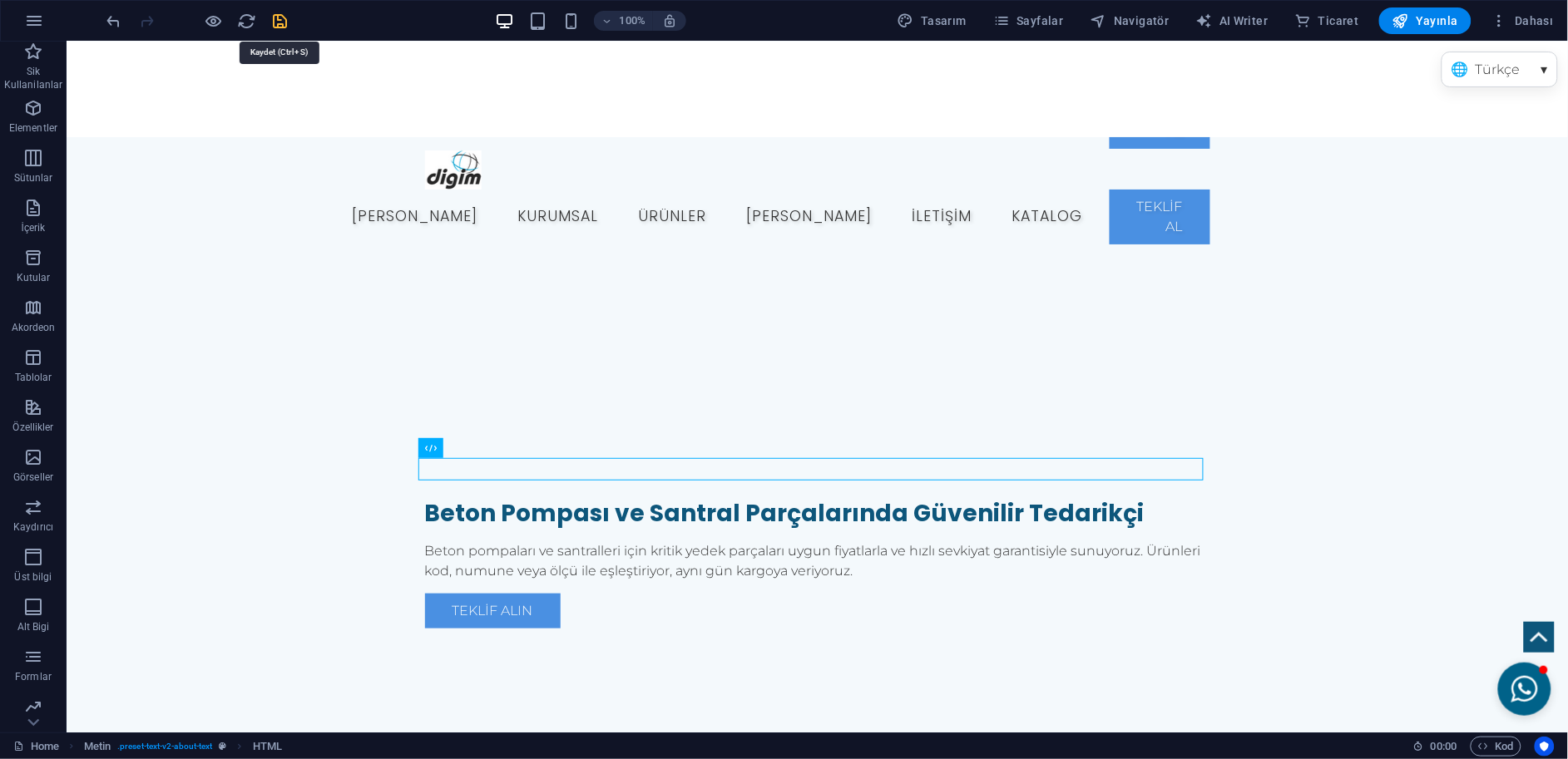
click at [287, 21] on icon "save" at bounding box center [280, 21] width 19 height 19
checkbox input "false"
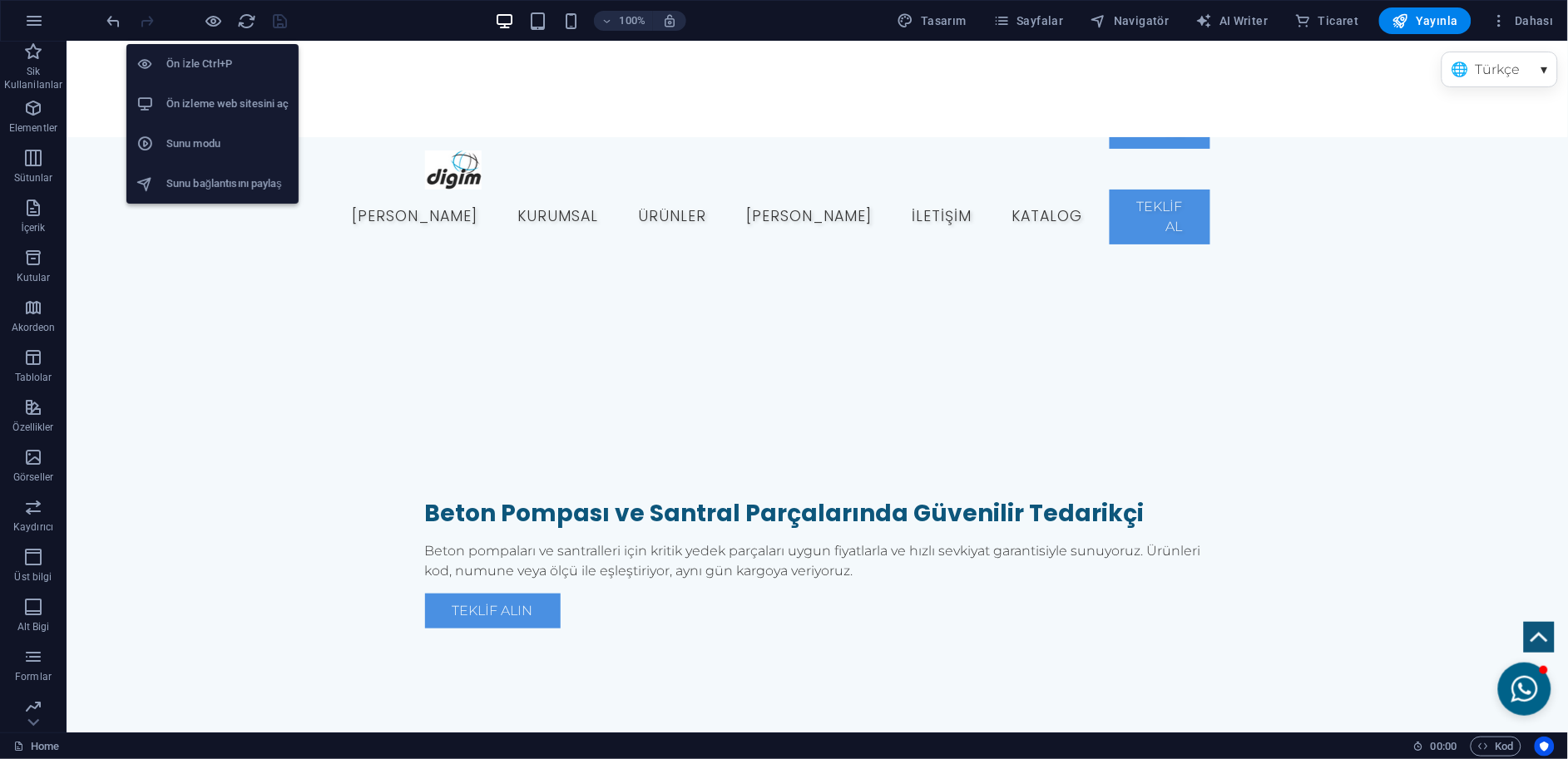
click at [245, 99] on h6 "Ön izleme web sitesini aç" at bounding box center [227, 104] width 123 height 20
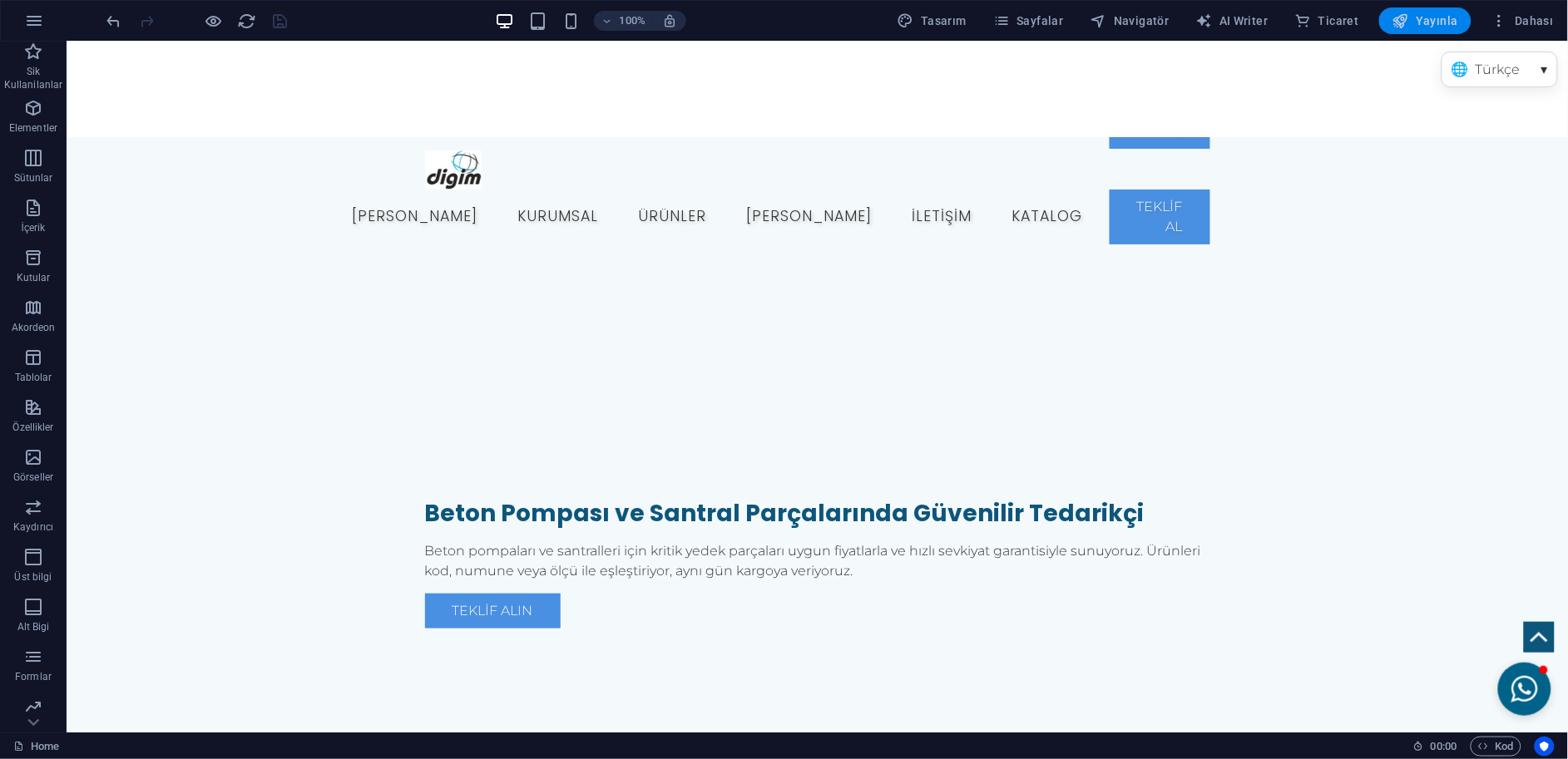
click at [1434, 24] on span "Yayınla" at bounding box center [1425, 21] width 65 height 17
